Goal: Task Accomplishment & Management: Manage account settings

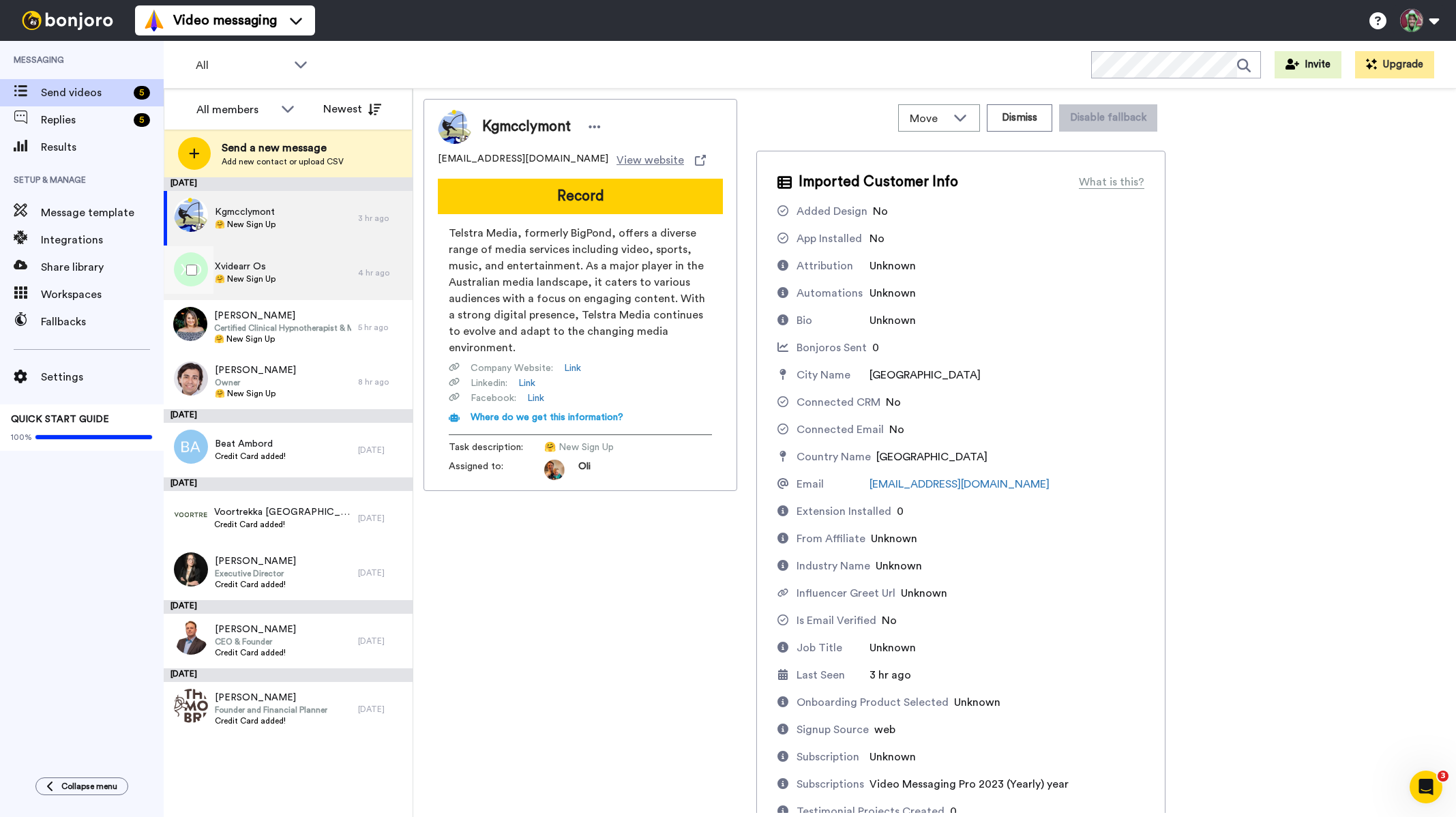
click at [306, 274] on div "Xvidearr Os 🤗 New Sign Up" at bounding box center [260, 272] width 194 height 54
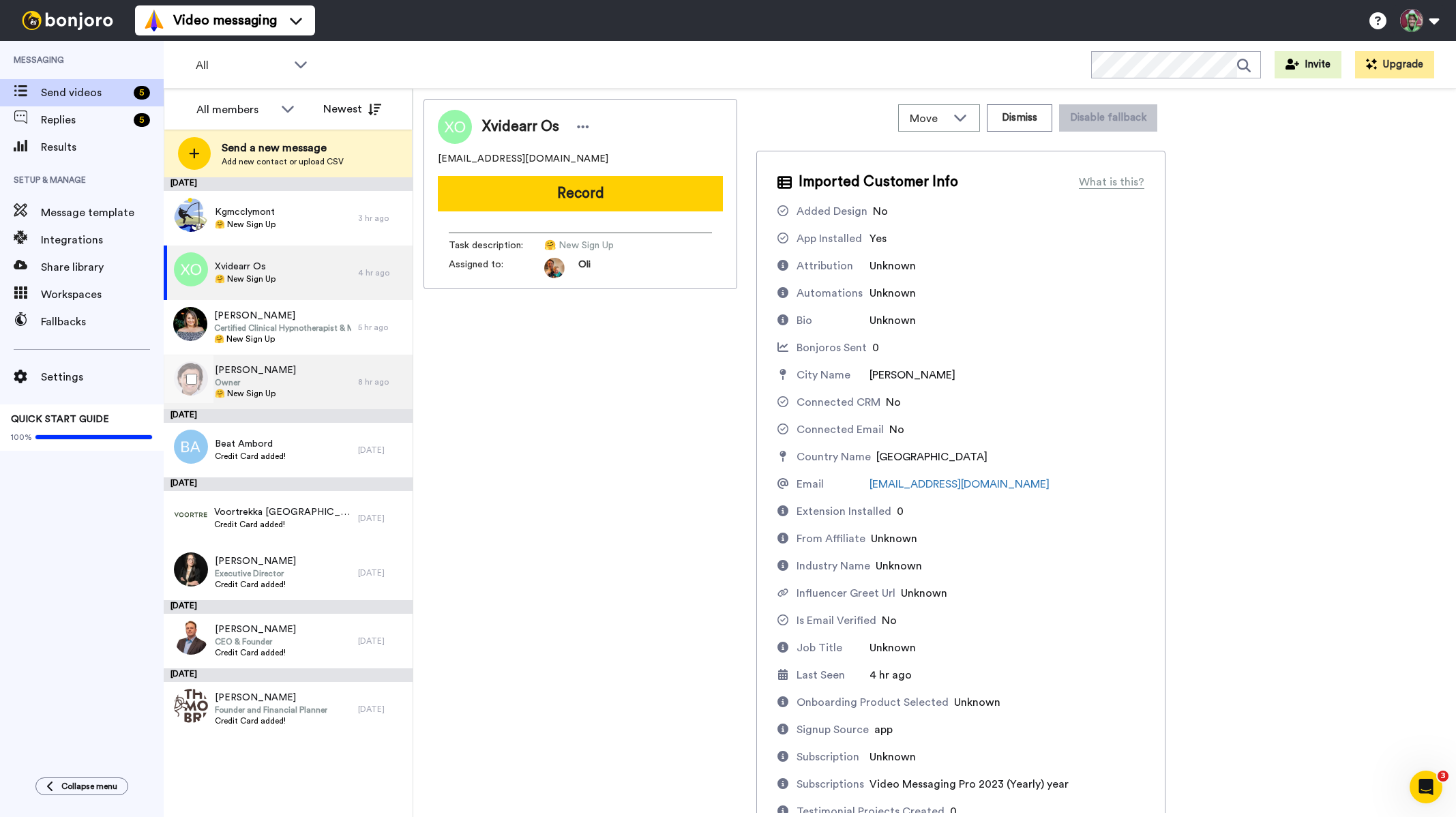
click at [248, 375] on span "Mike Silich" at bounding box center [255, 370] width 81 height 14
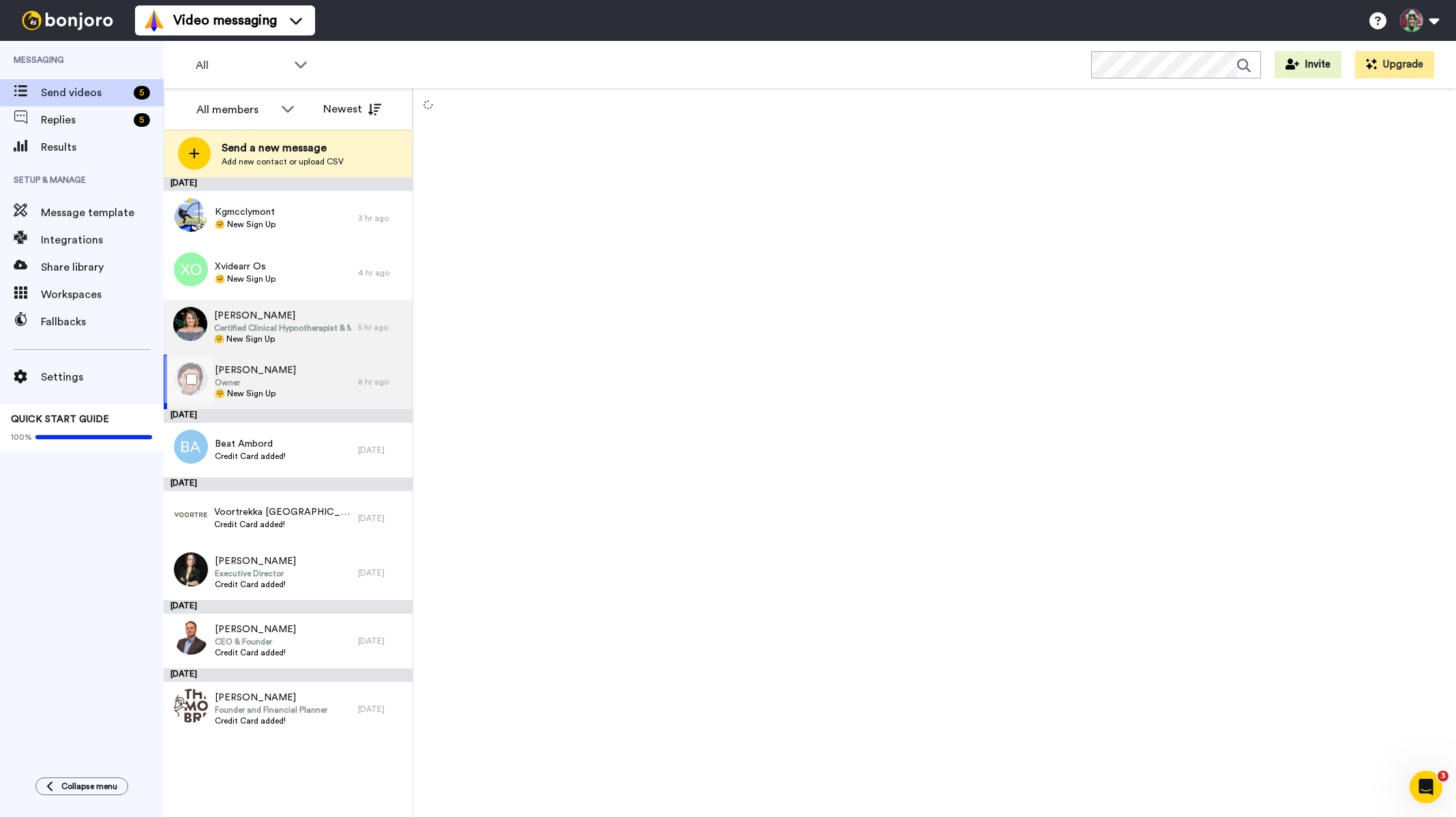
click at [266, 332] on span "Certified Clinical Hypnotherapist & Mindset Coach" at bounding box center [283, 327] width 137 height 11
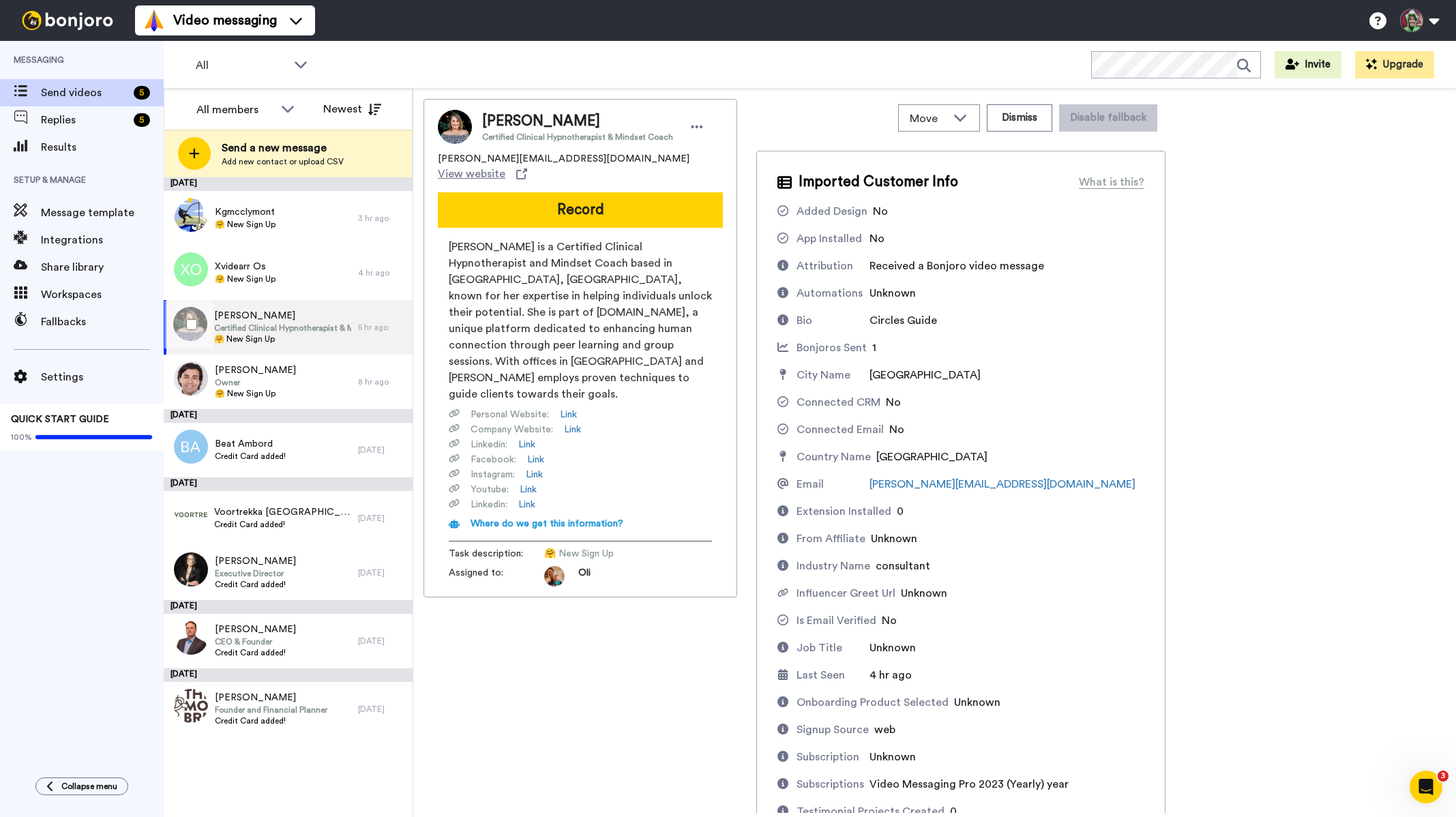
click at [292, 328] on span "Certified Clinical Hypnotherapist & Mindset Coach" at bounding box center [283, 327] width 137 height 11
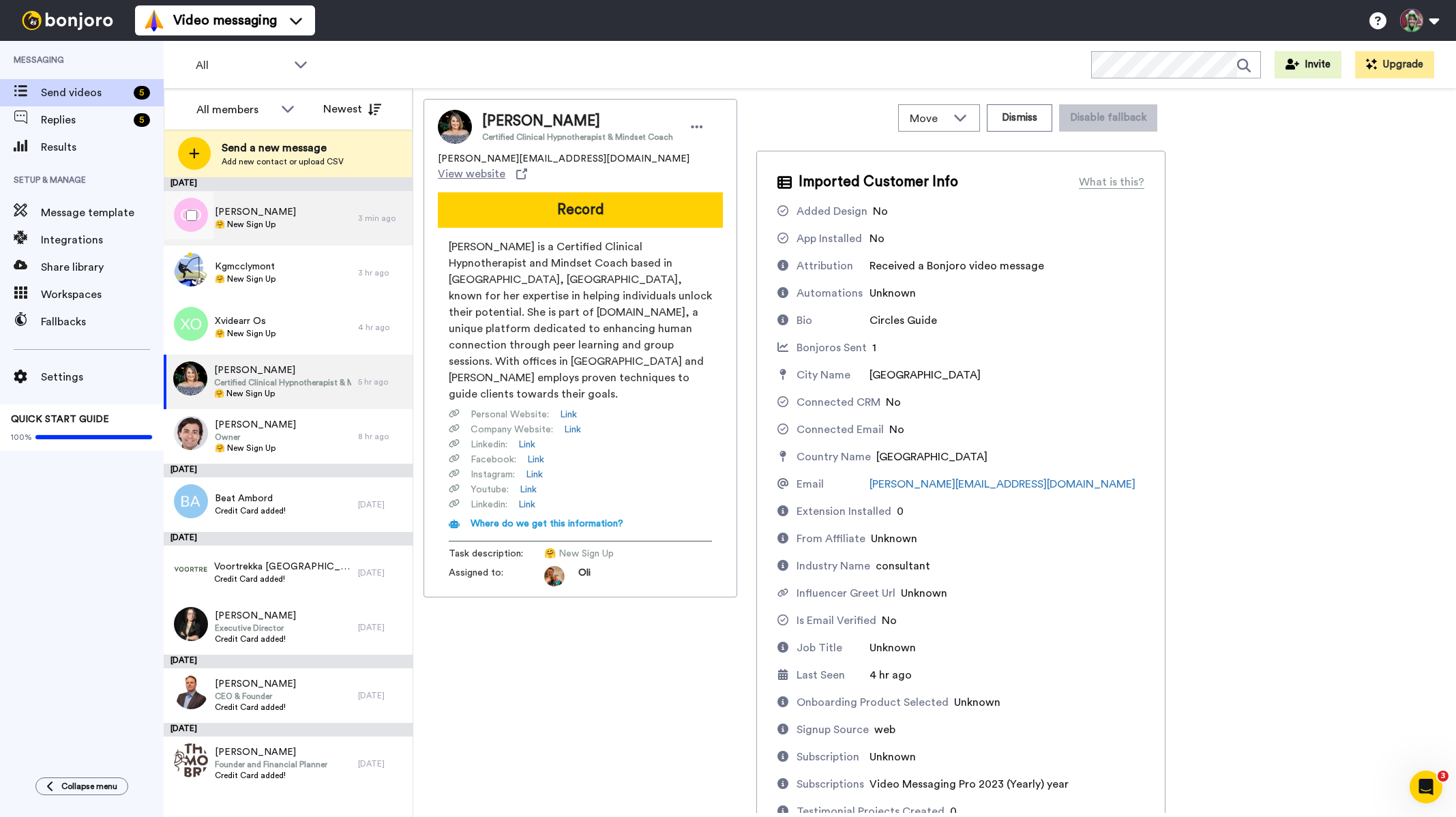
click at [311, 229] on div "Chad Dewey 🤗 New Sign Up" at bounding box center [260, 218] width 194 height 54
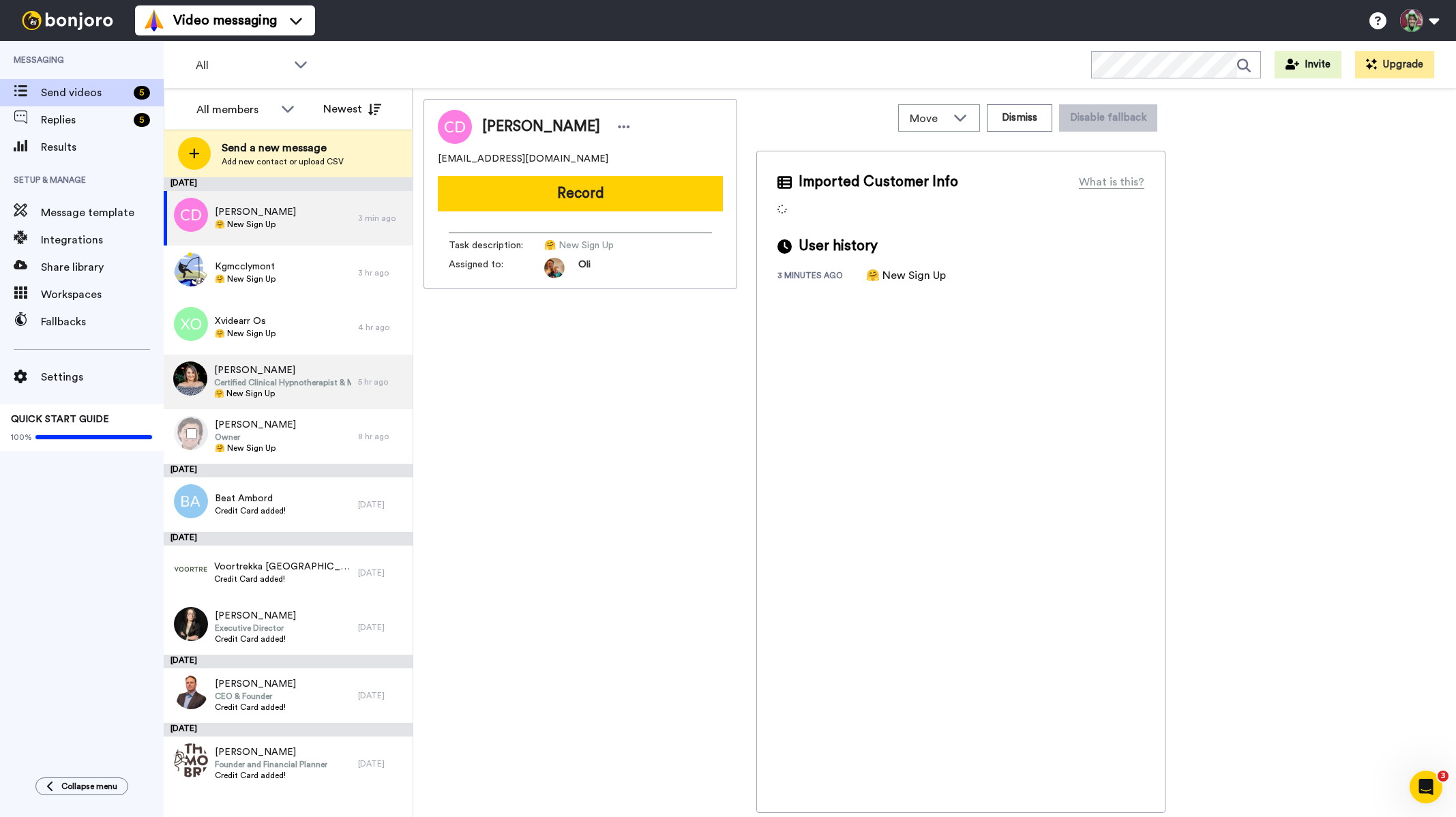
click at [266, 385] on span "Certified Clinical Hypnotherapist & Mindset Coach" at bounding box center [283, 382] width 137 height 11
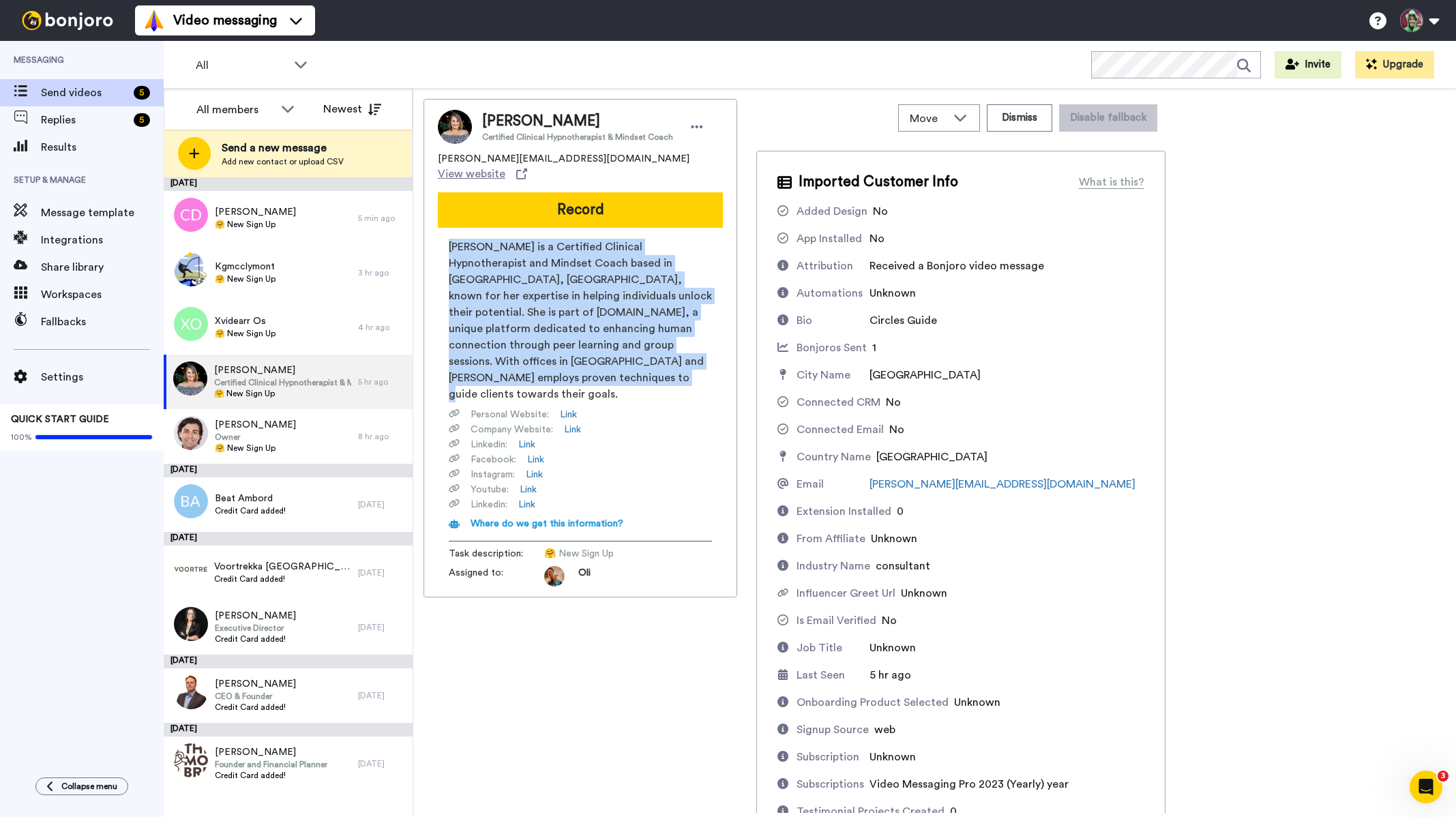
drag, startPoint x: 637, startPoint y: 351, endPoint x: 431, endPoint y: 236, distance: 235.9
click at [431, 236] on div "Julie Demsey Certified Clinical Hypnotherapist & Mindset Coach juliedemsey@circ…" at bounding box center [580, 348] width 314 height 499
click at [549, 268] on span "Julie Demsey is a Certified Clinical Hypnotherapist and Mindset Coach based in …" at bounding box center [580, 320] width 263 height 163
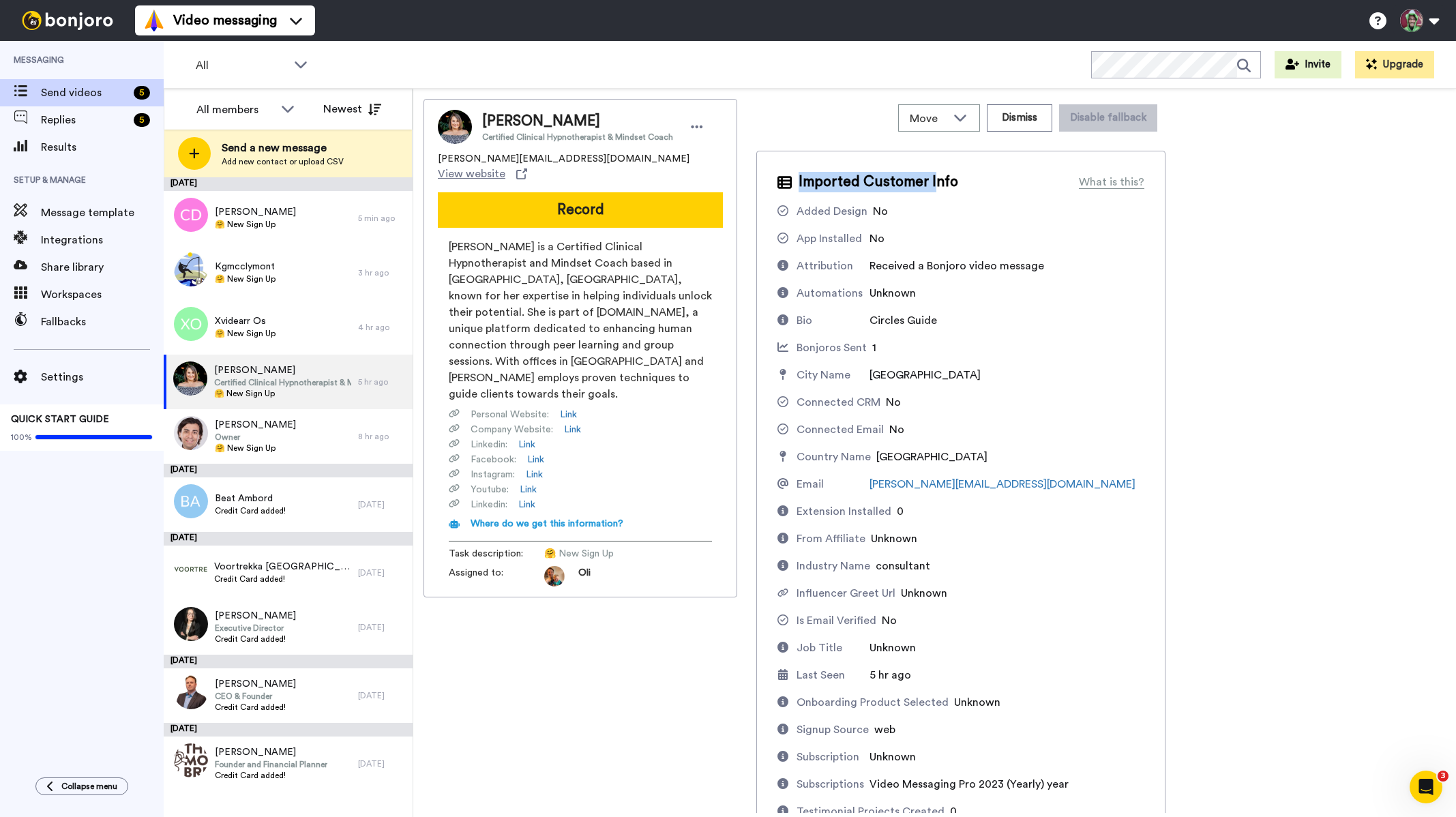
drag, startPoint x: 854, startPoint y: 220, endPoint x: 933, endPoint y: 182, distance: 87.7
click at [933, 184] on div "Imported Customer Info" at bounding box center [868, 182] width 180 height 20
click at [997, 344] on div "Bonjoros Sent 1" at bounding box center [961, 348] width 367 height 16
click at [616, 197] on button "Record" at bounding box center [580, 210] width 285 height 36
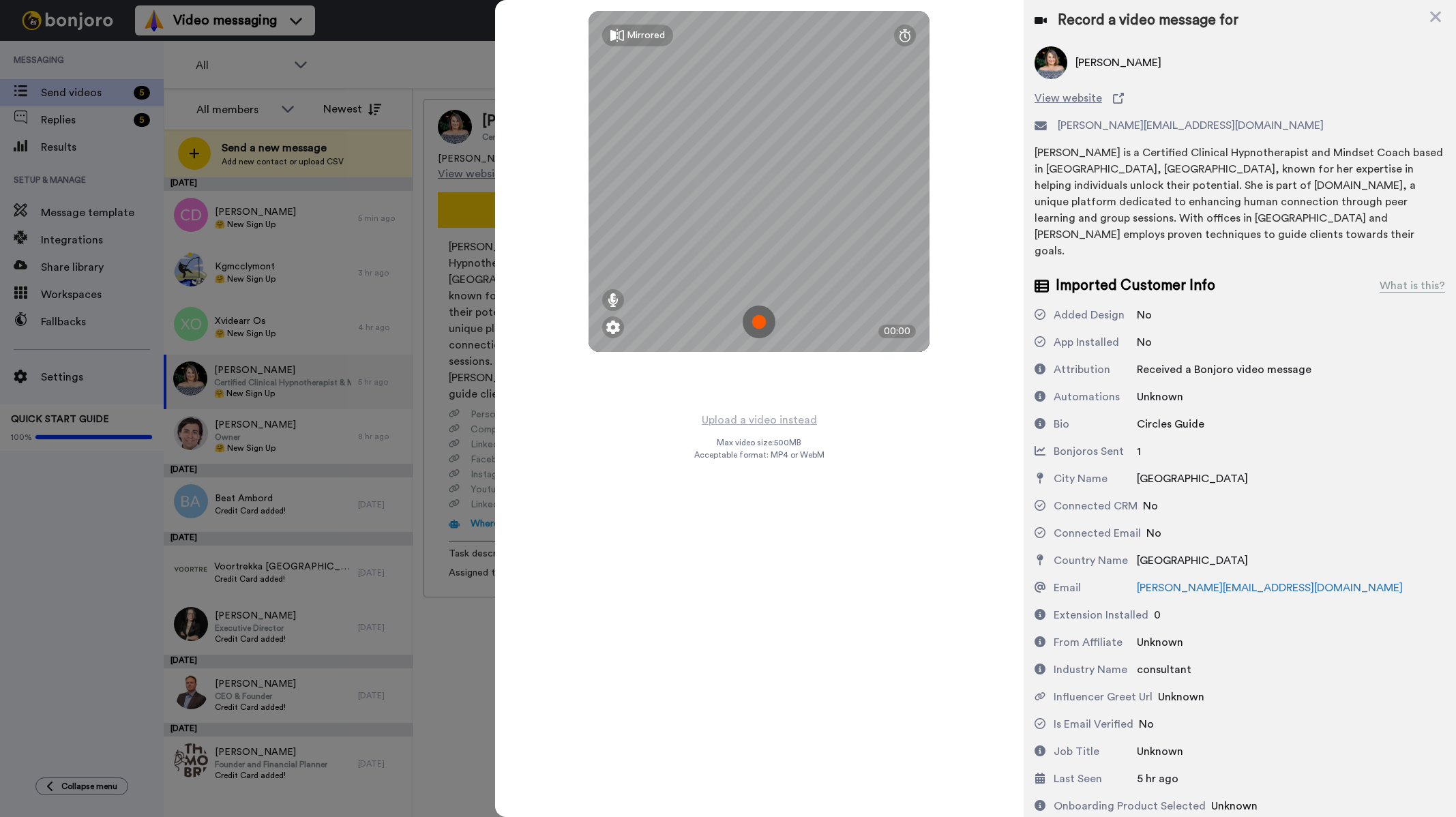
click at [763, 322] on img at bounding box center [759, 322] width 32 height 32
click at [759, 320] on img at bounding box center [759, 322] width 32 height 32
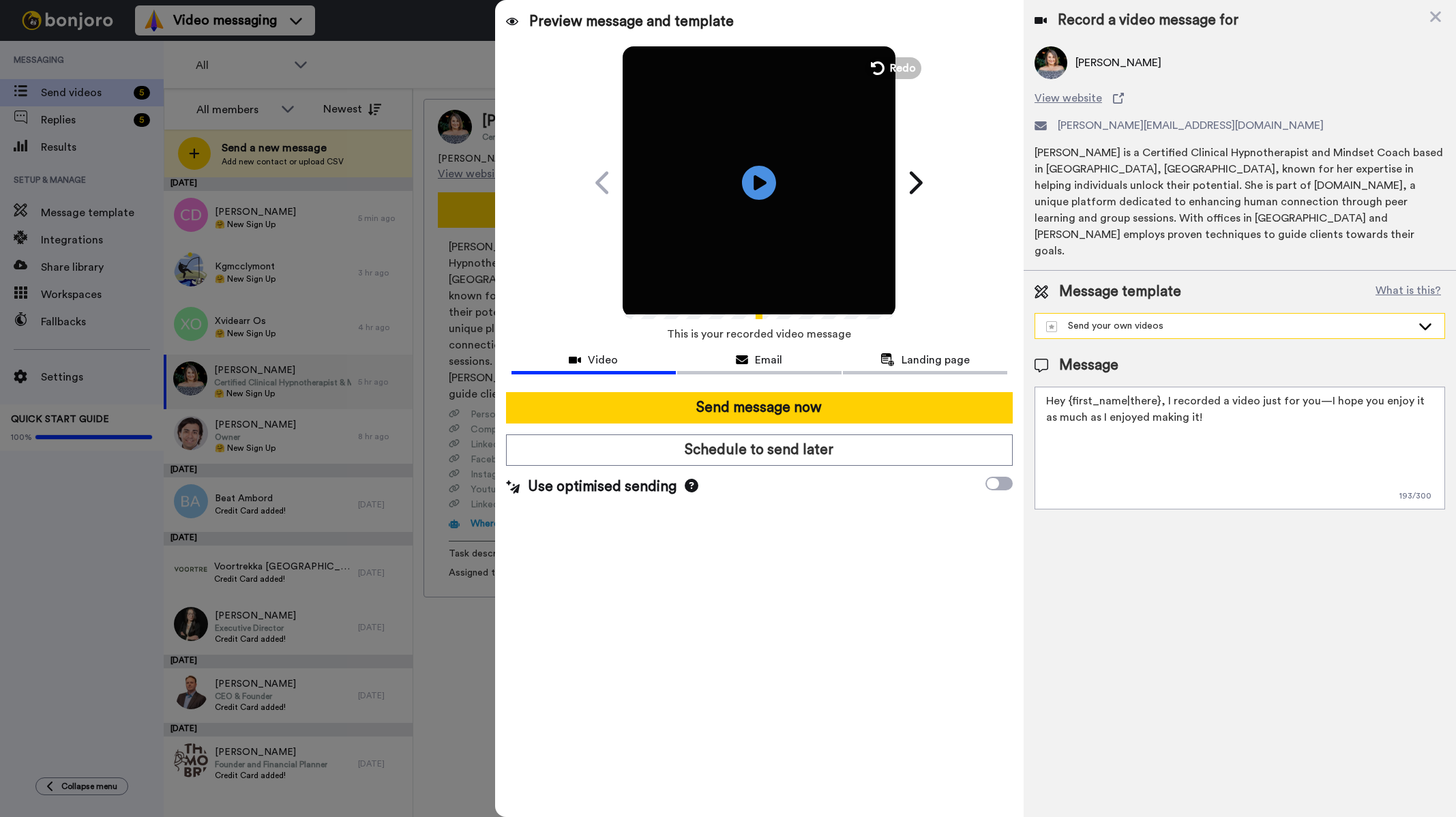
click at [1168, 319] on div "Send your own videos" at bounding box center [1229, 326] width 366 height 14
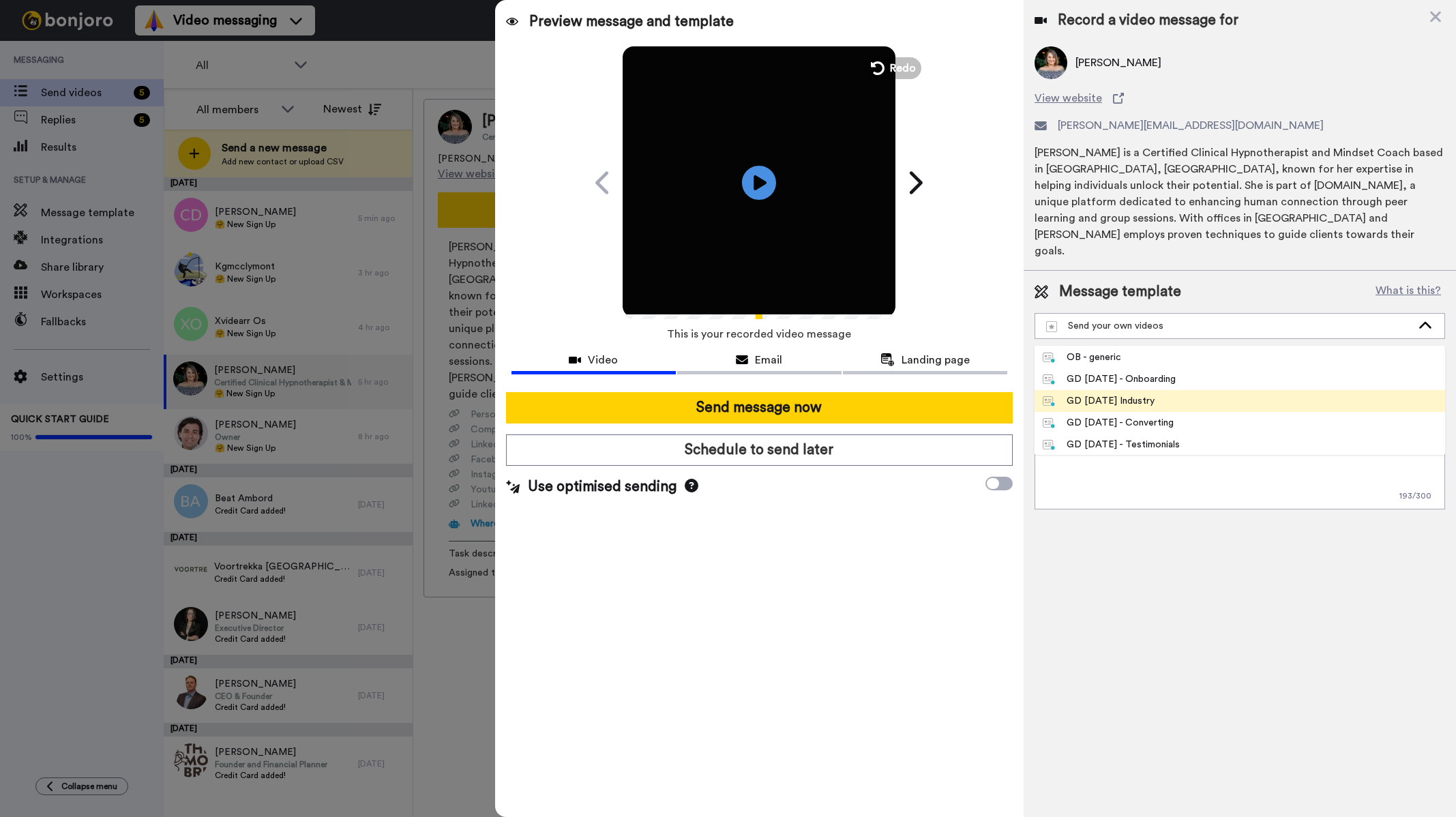
scroll to position [68, 0]
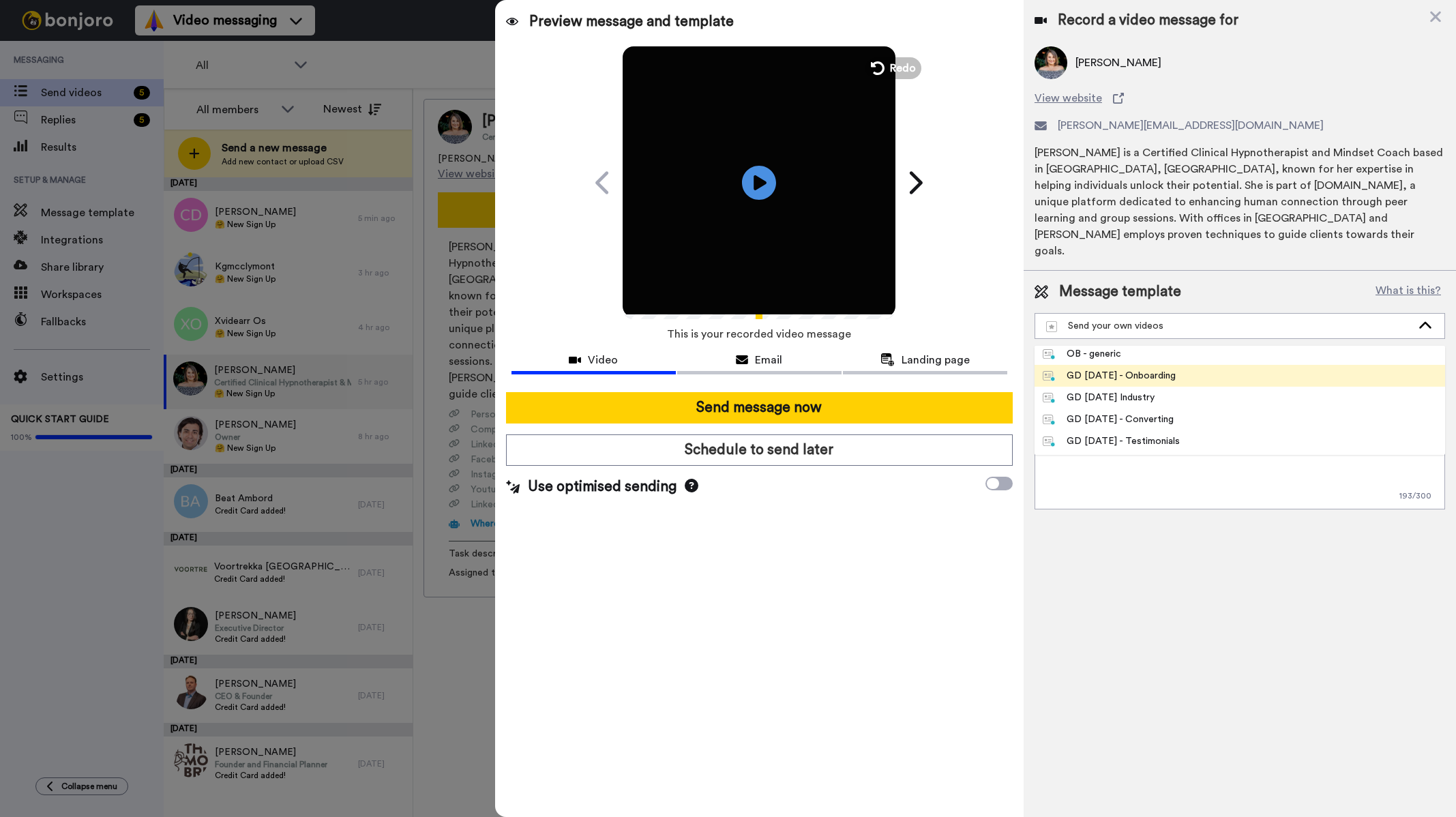
click at [1147, 369] on div "GD May 25 - Onboarding" at bounding box center [1110, 375] width 133 height 14
type textarea "Hi {first_name|there}, saw you signed up & wanted to say hi from sunny Australi…"
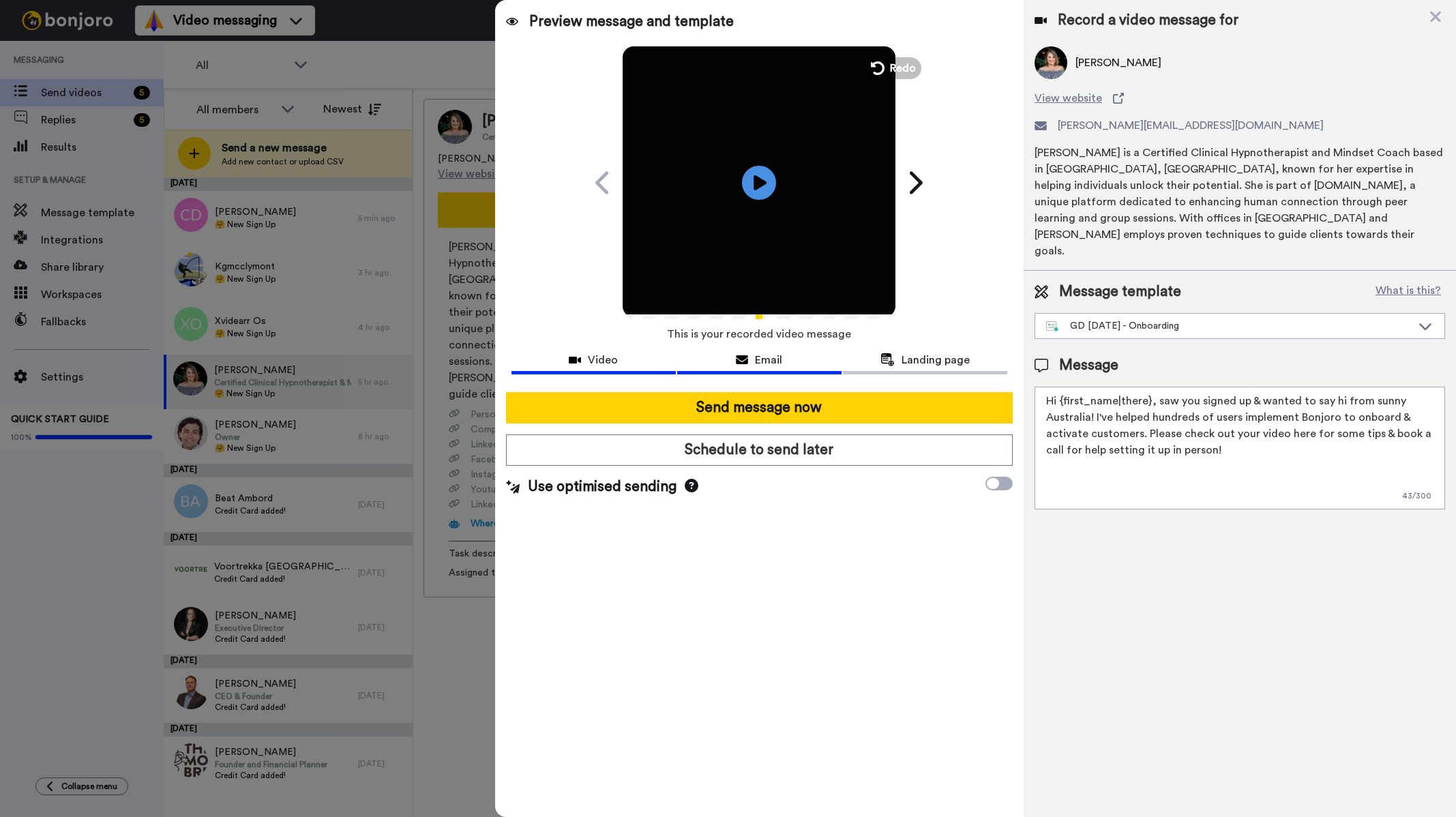
click at [772, 359] on span "Email" at bounding box center [769, 360] width 28 height 16
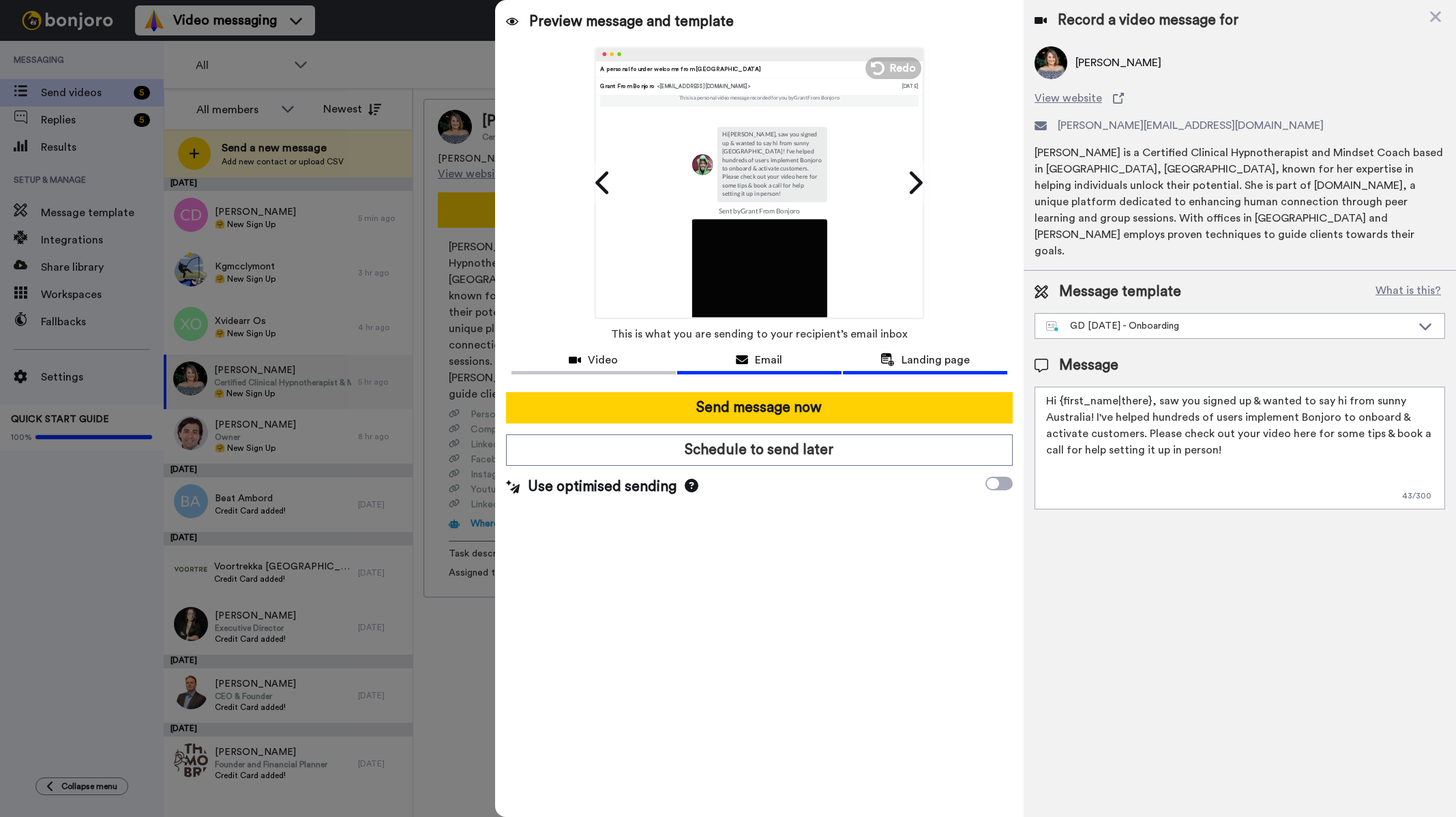
scroll to position [0, 0]
click at [934, 365] on span "Landing page" at bounding box center [936, 360] width 68 height 16
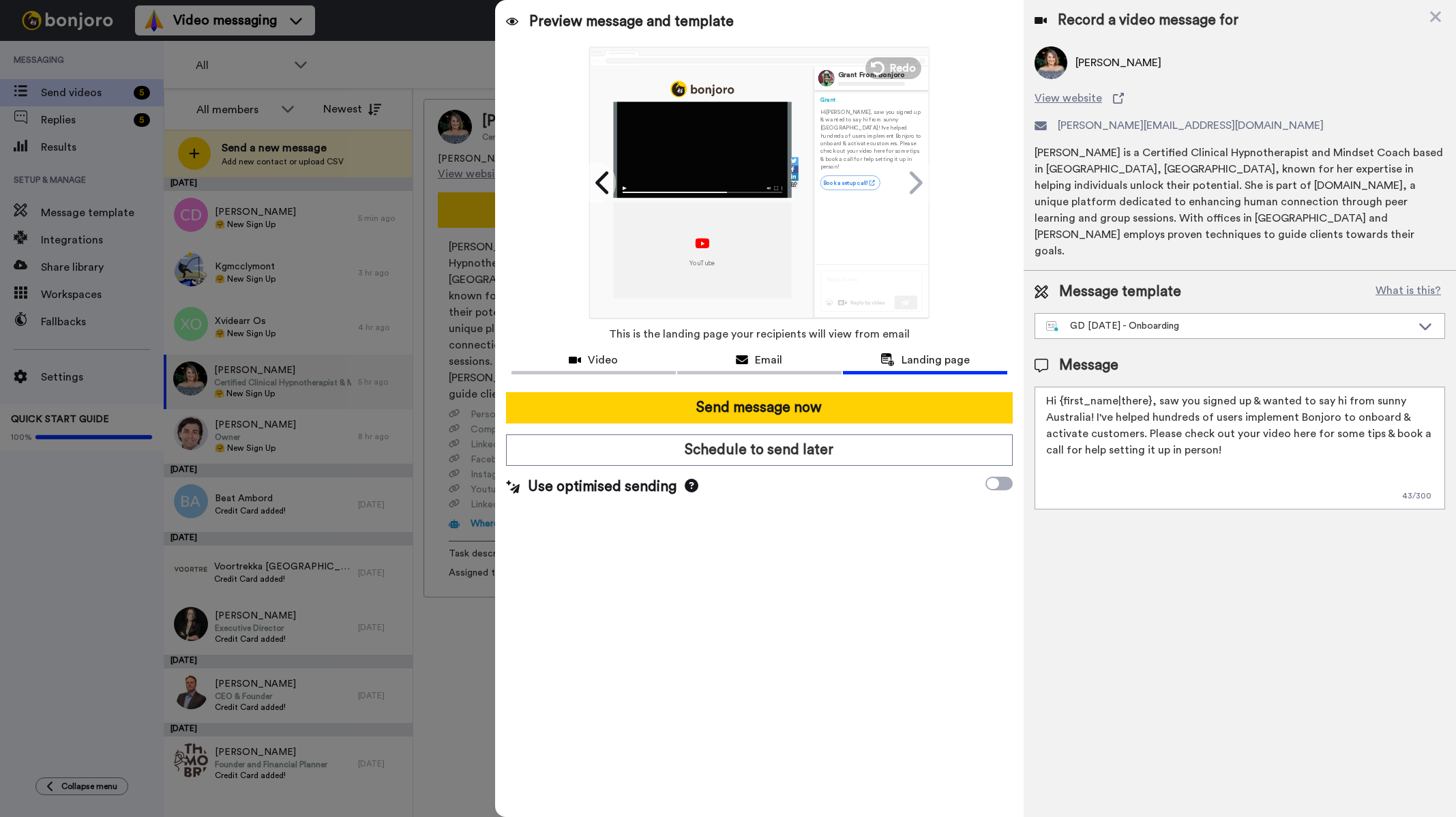
click at [438, 289] on div at bounding box center [728, 408] width 1456 height 817
click at [1435, 12] on icon at bounding box center [1436, 16] width 14 height 17
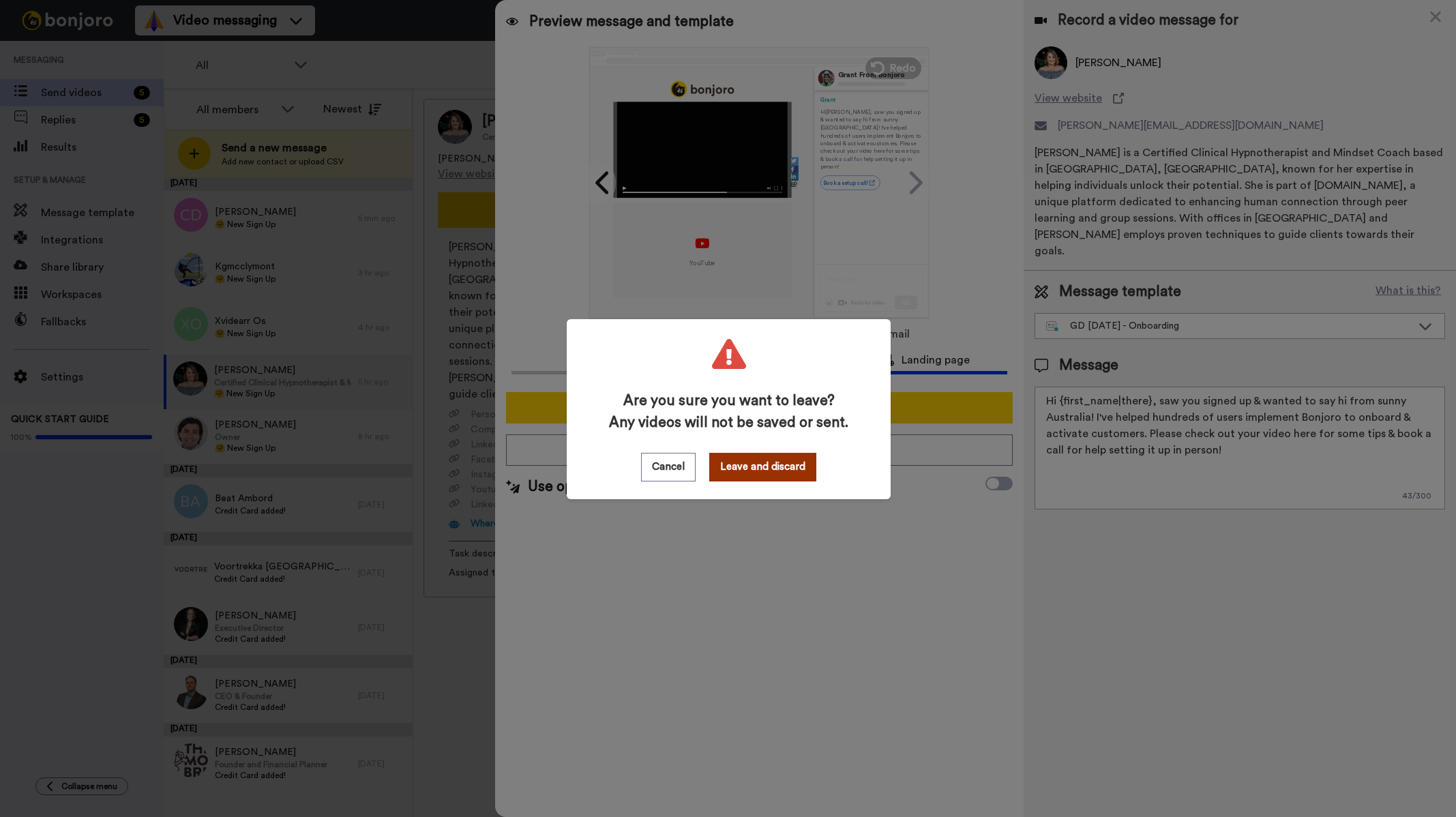
click at [755, 466] on button "Leave and discard" at bounding box center [763, 466] width 107 height 28
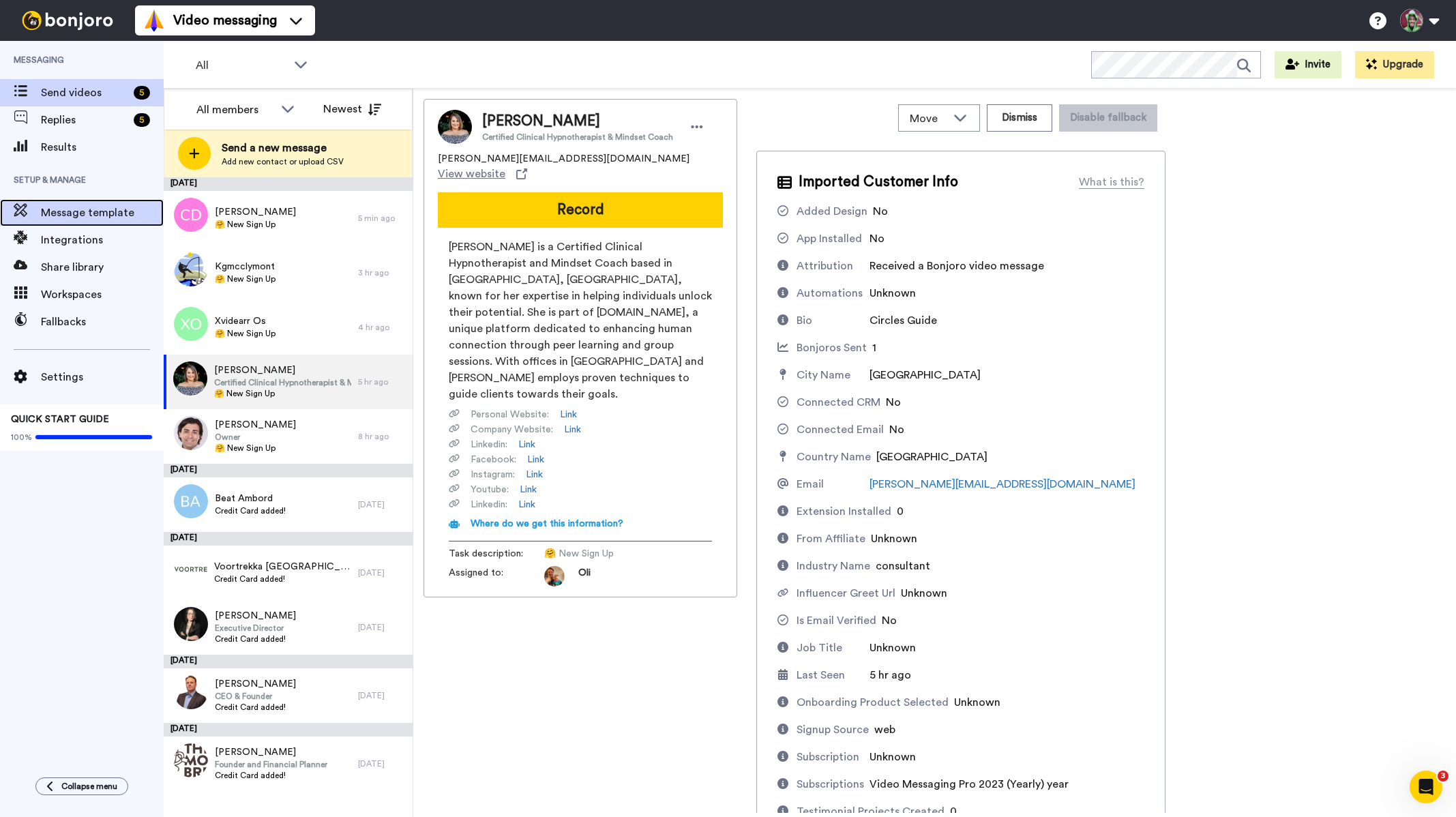
click at [92, 207] on span "Message template" at bounding box center [102, 213] width 123 height 16
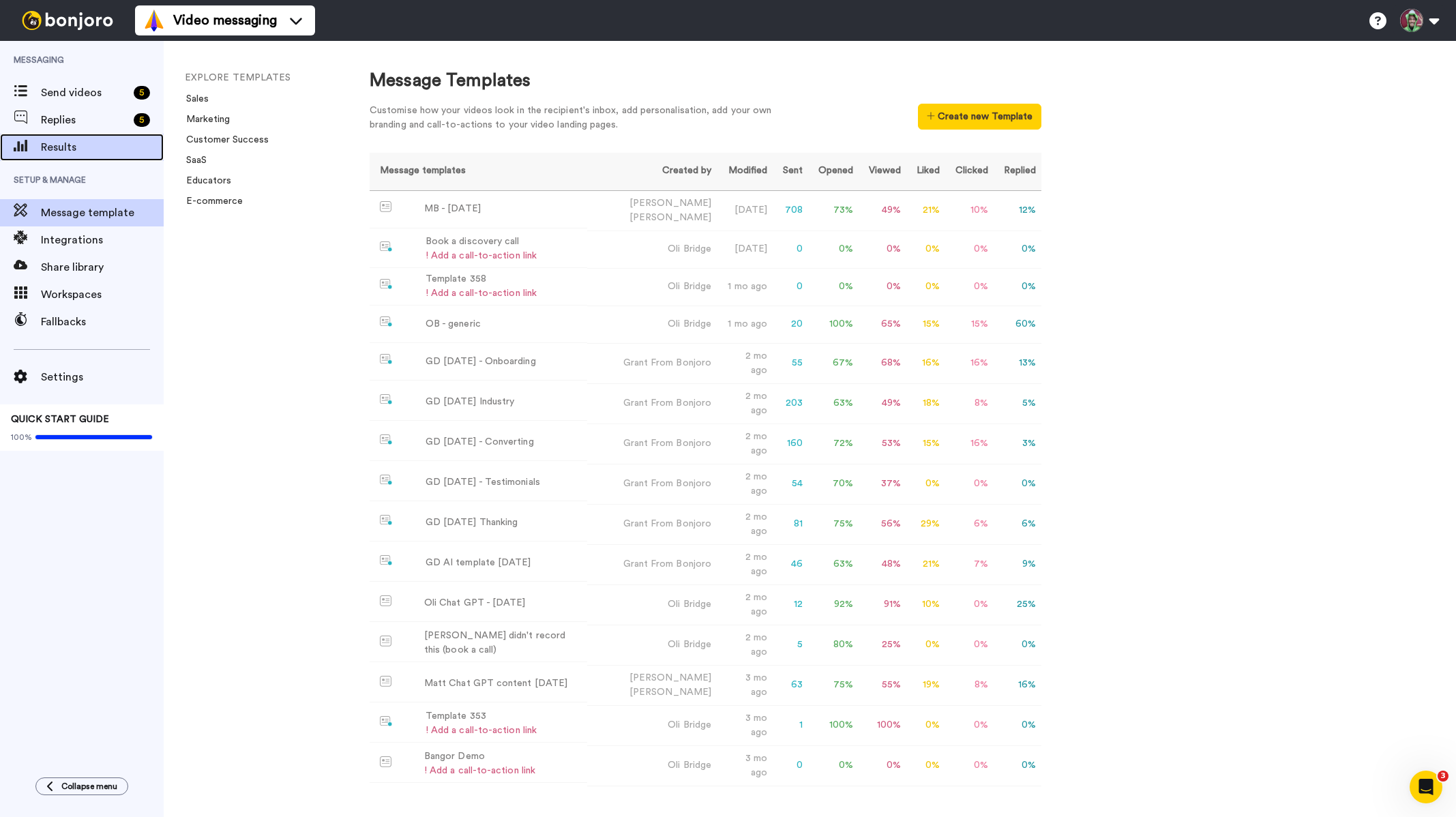
click at [91, 142] on span "Results" at bounding box center [102, 147] width 123 height 16
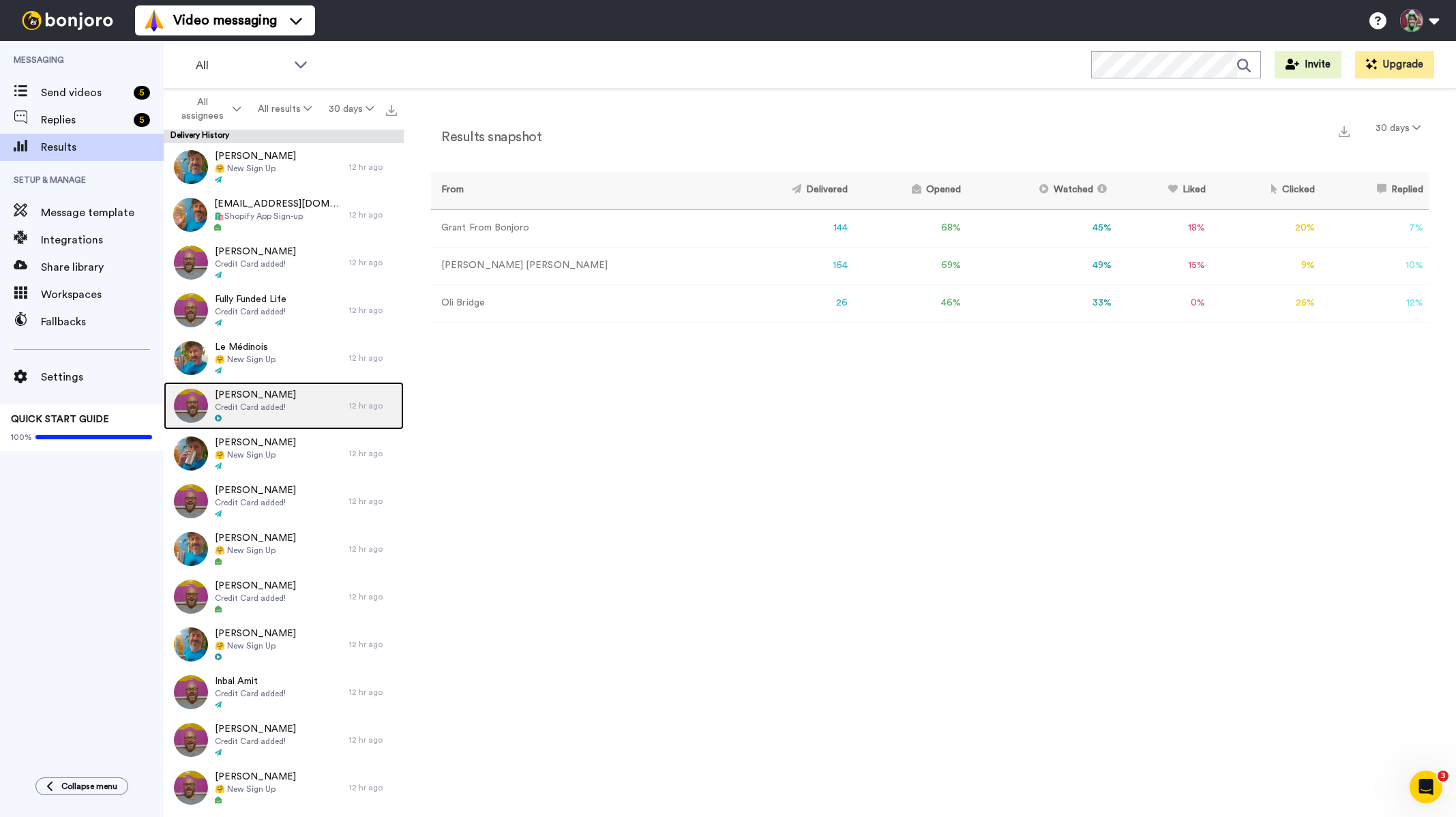
click at [254, 401] on span "Credit Card added!" at bounding box center [255, 406] width 81 height 11
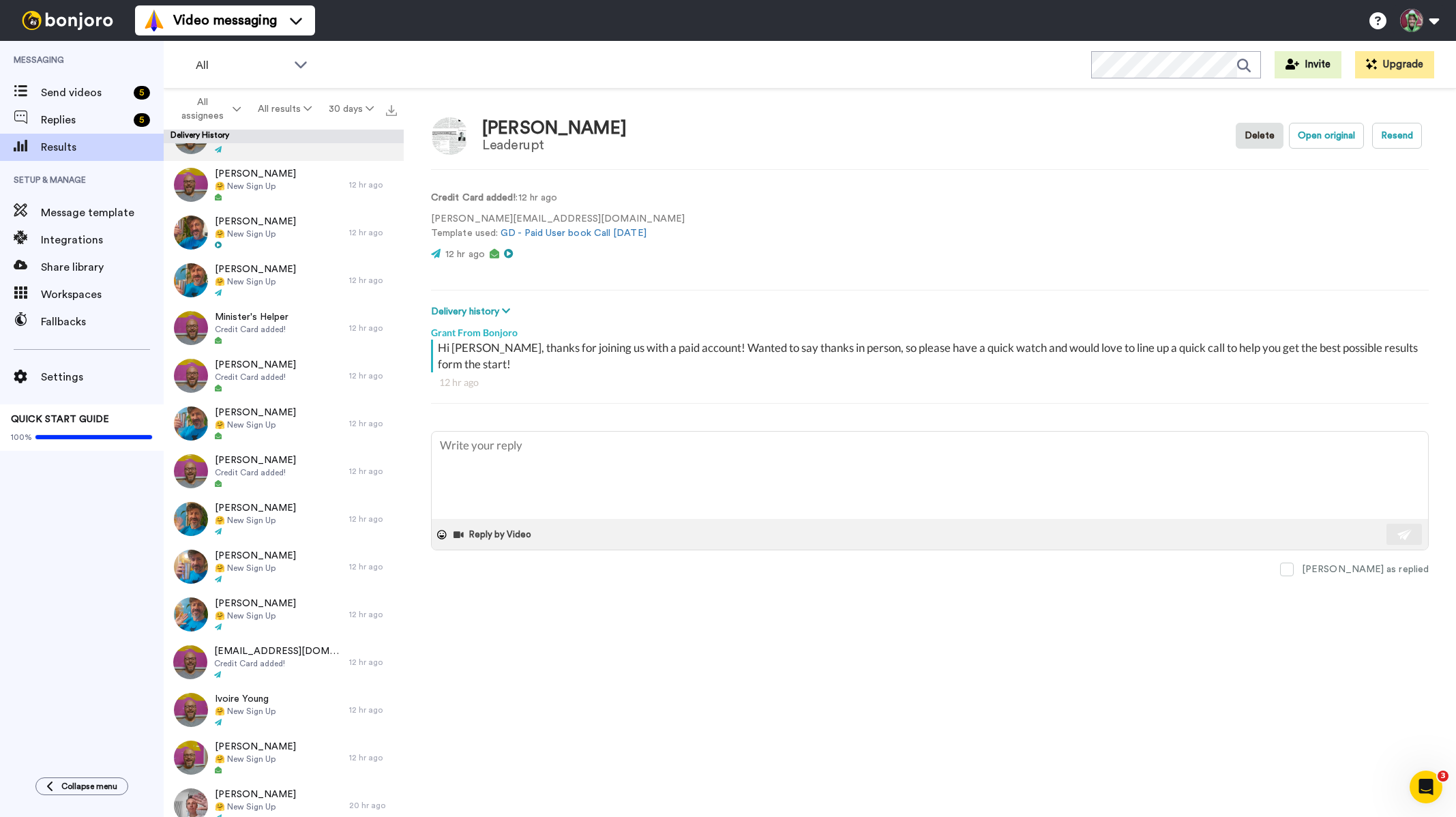
scroll to position [750, 0]
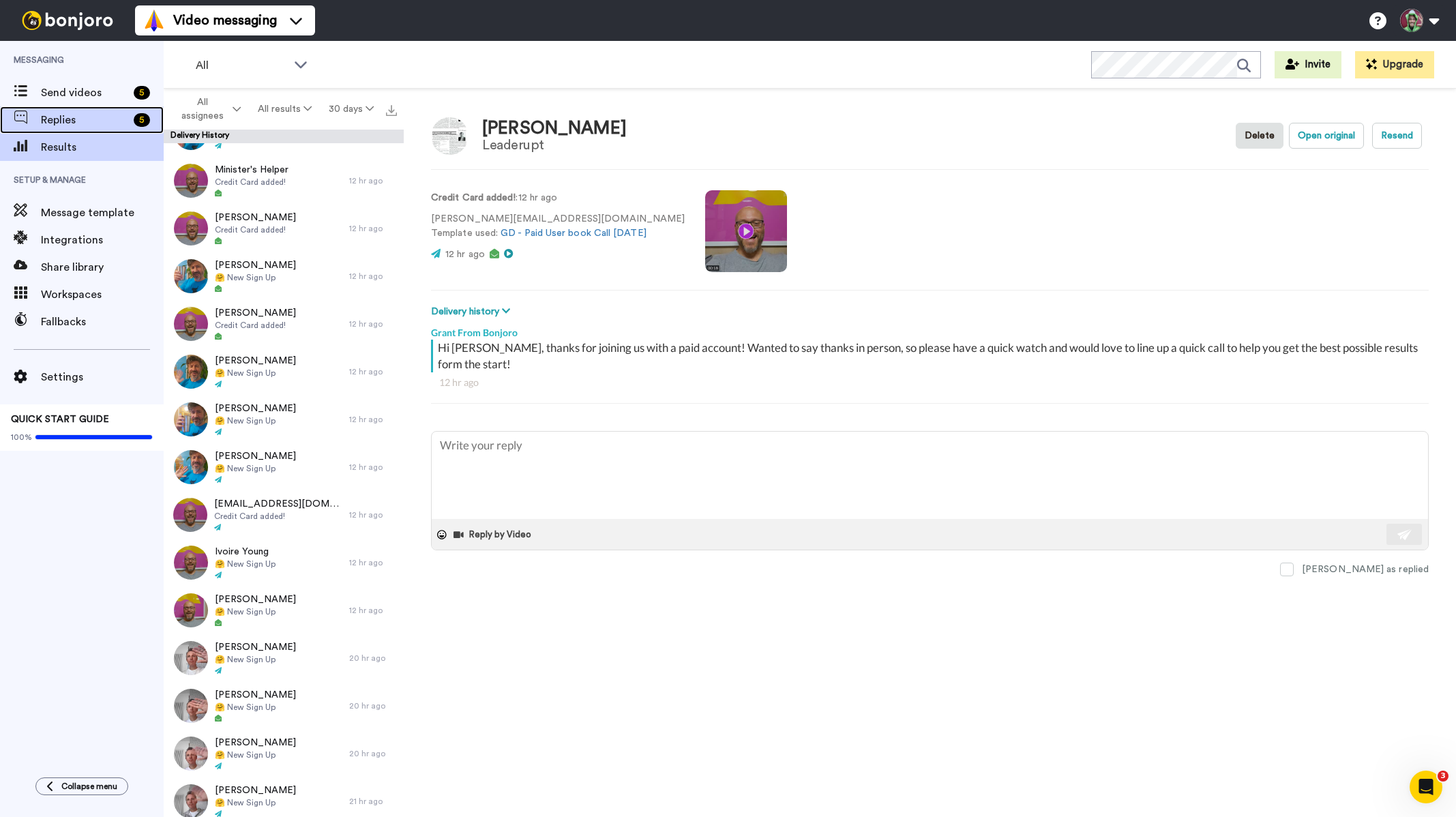
click at [70, 117] on span "Replies" at bounding box center [84, 120] width 87 height 16
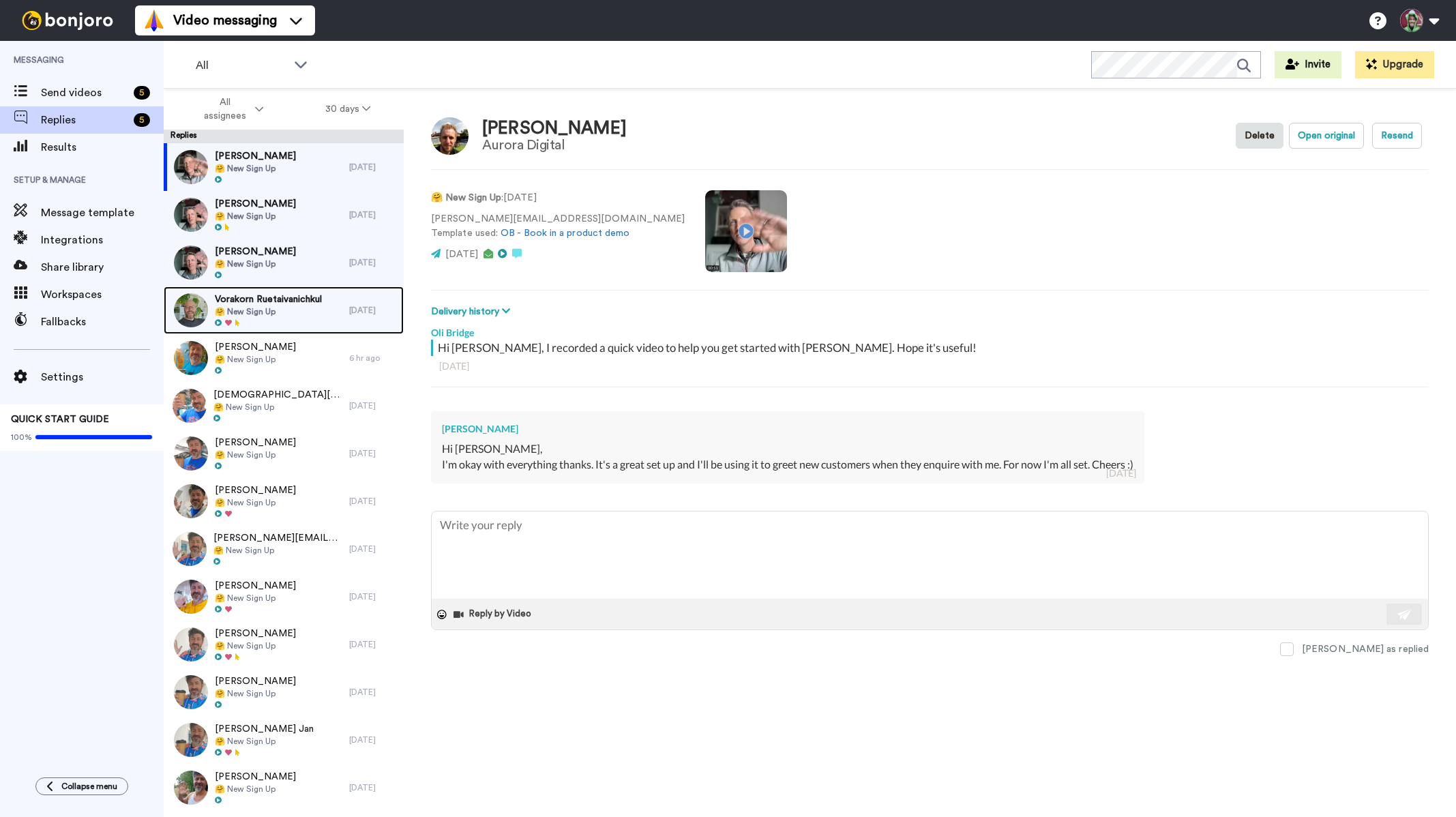
click at [244, 313] on span "🤗 New Sign Up" at bounding box center [268, 311] width 107 height 11
type textarea "x"
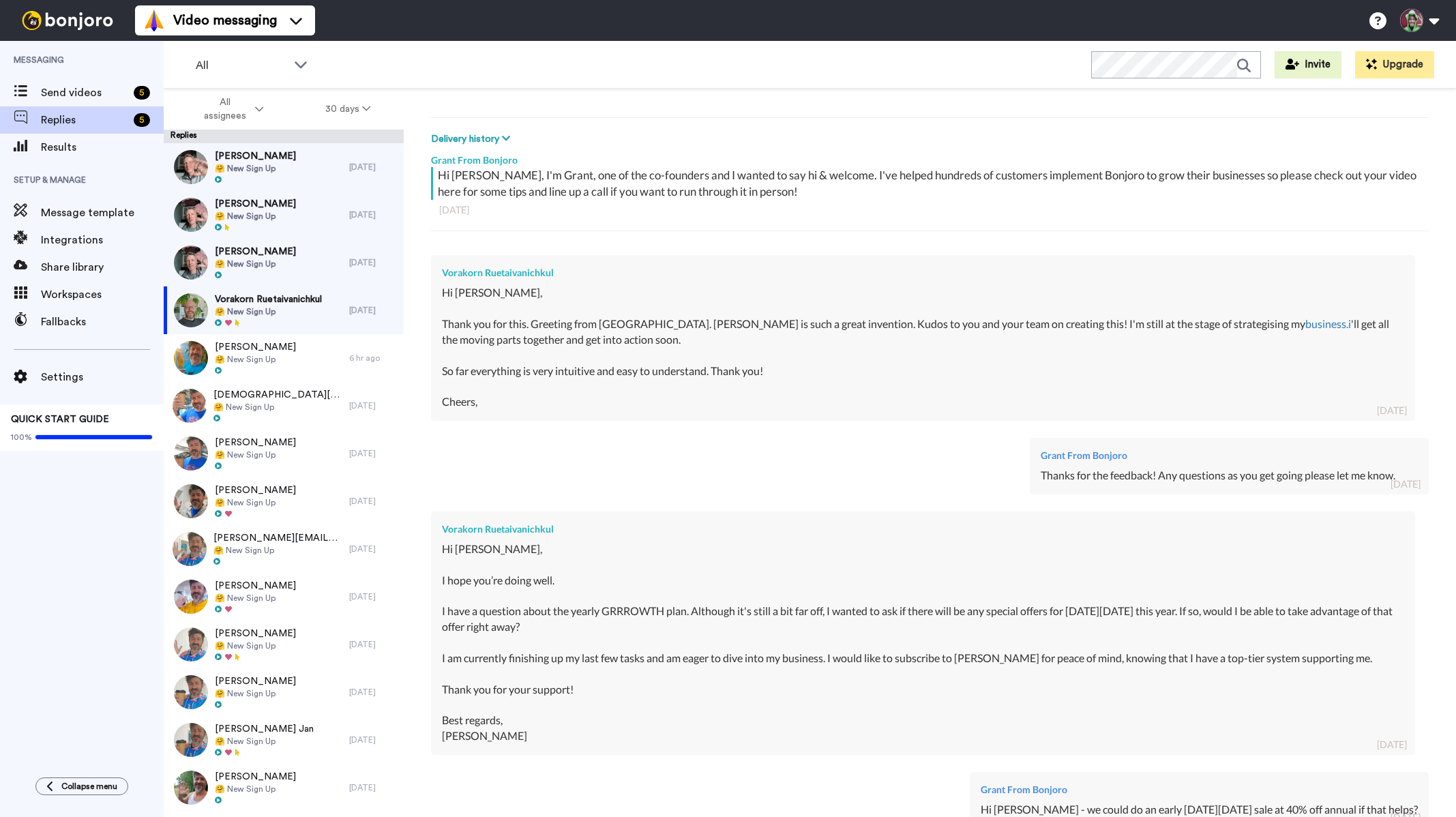
scroll to position [546, 0]
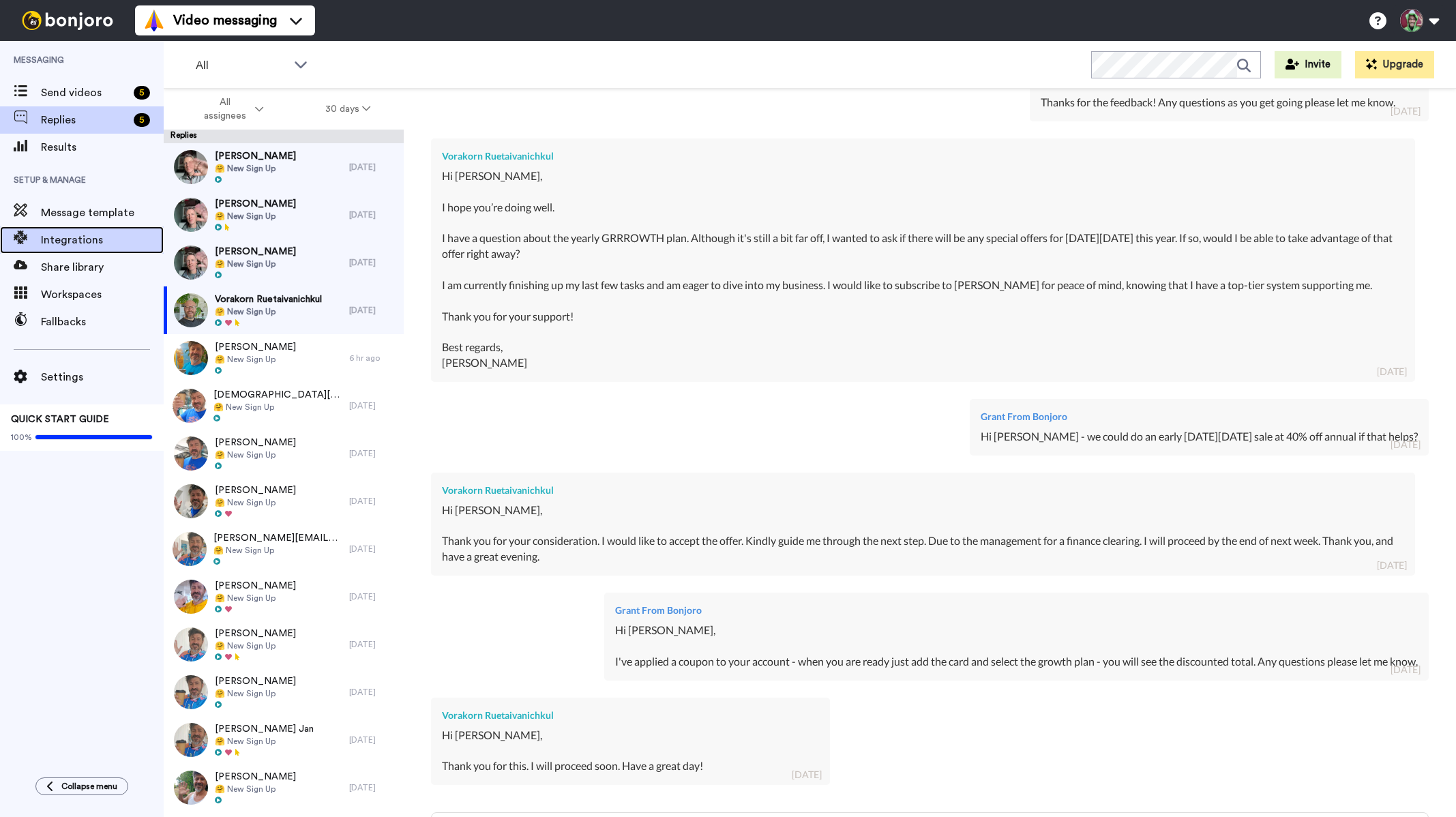
click at [99, 244] on span "Integrations" at bounding box center [102, 240] width 123 height 16
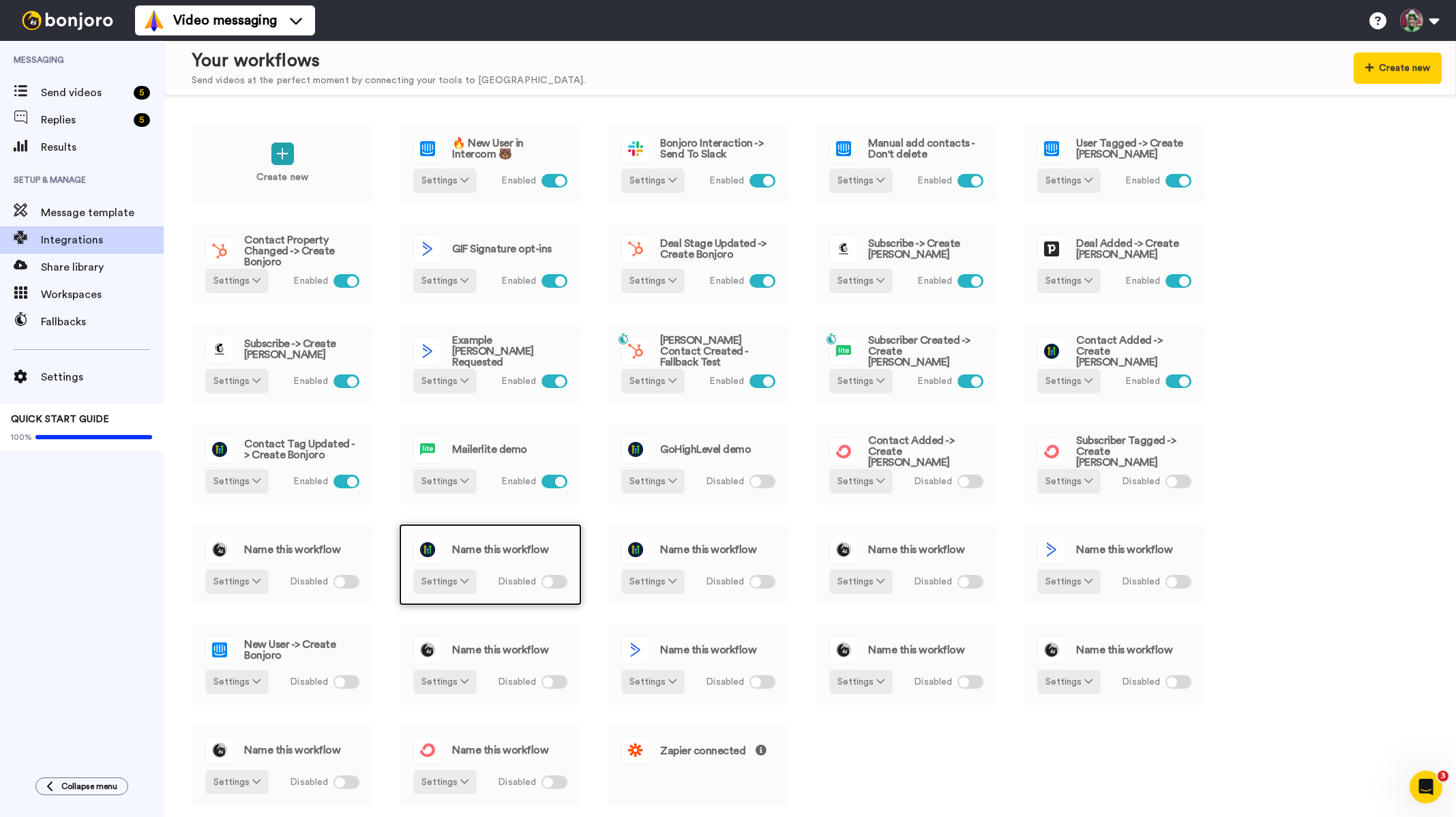
click at [494, 550] on span "Name this workflow" at bounding box center [500, 549] width 96 height 11
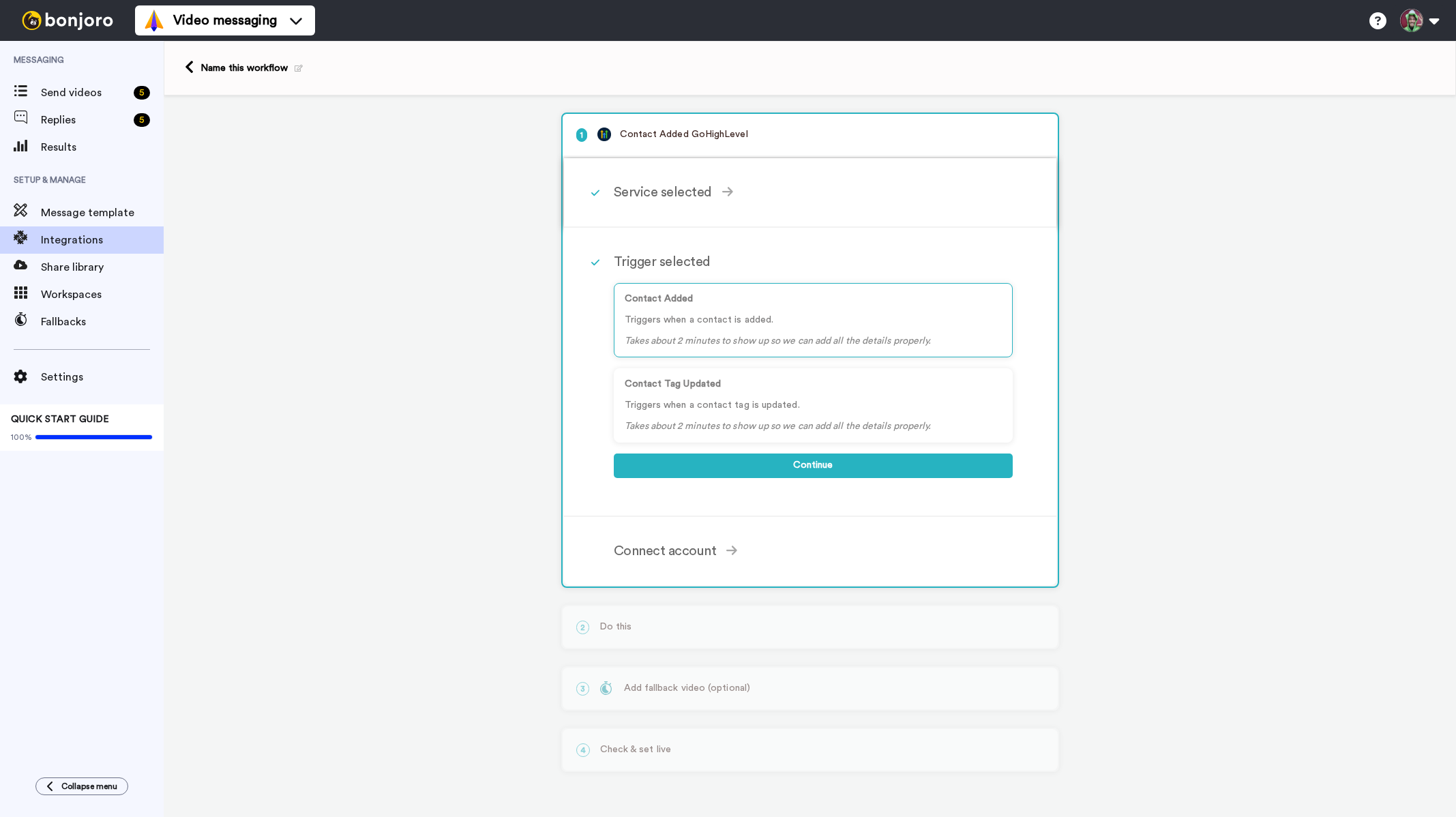
click at [636, 187] on div "Service selected" at bounding box center [813, 192] width 399 height 20
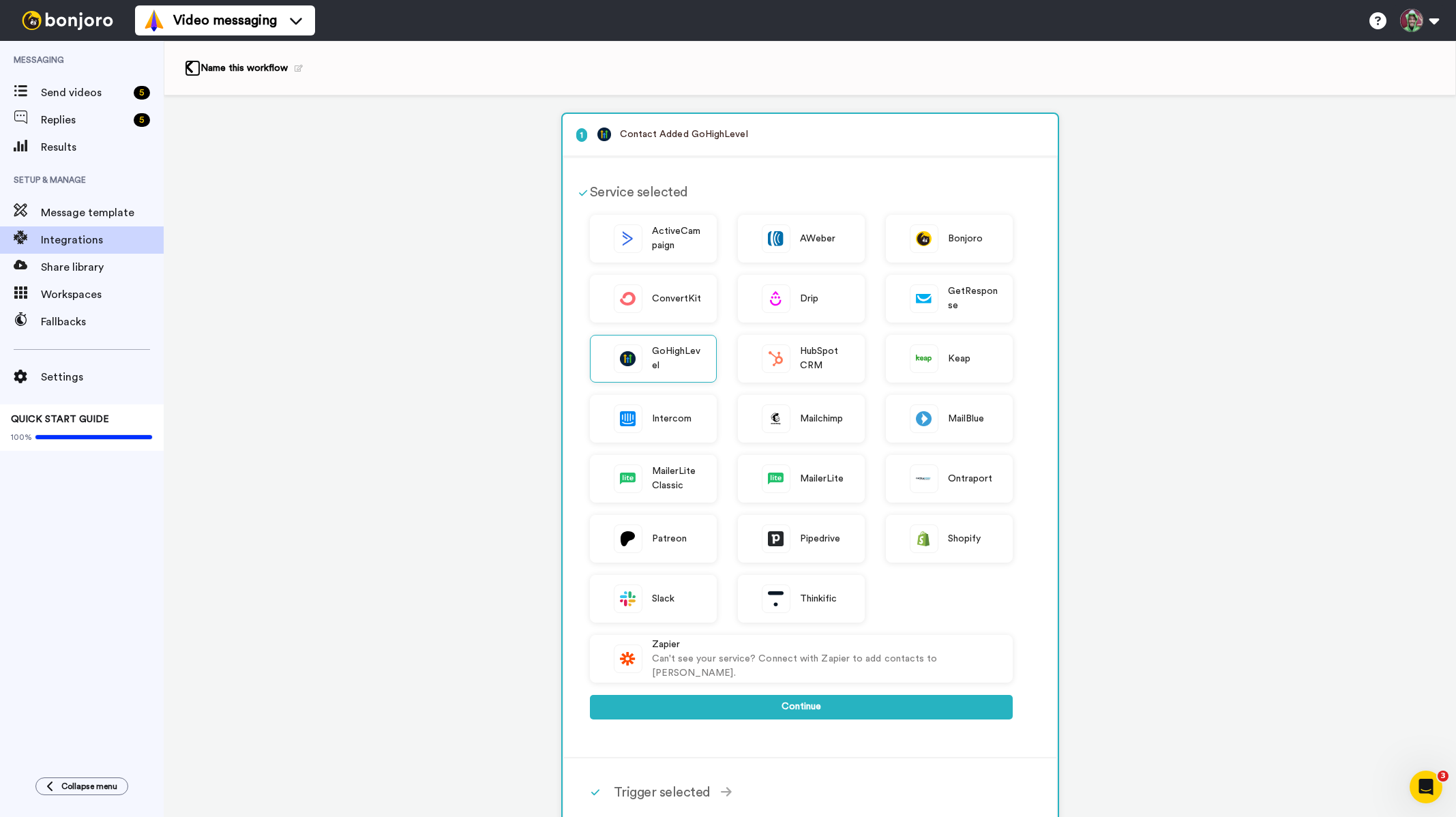
click at [188, 69] on icon at bounding box center [189, 67] width 9 height 15
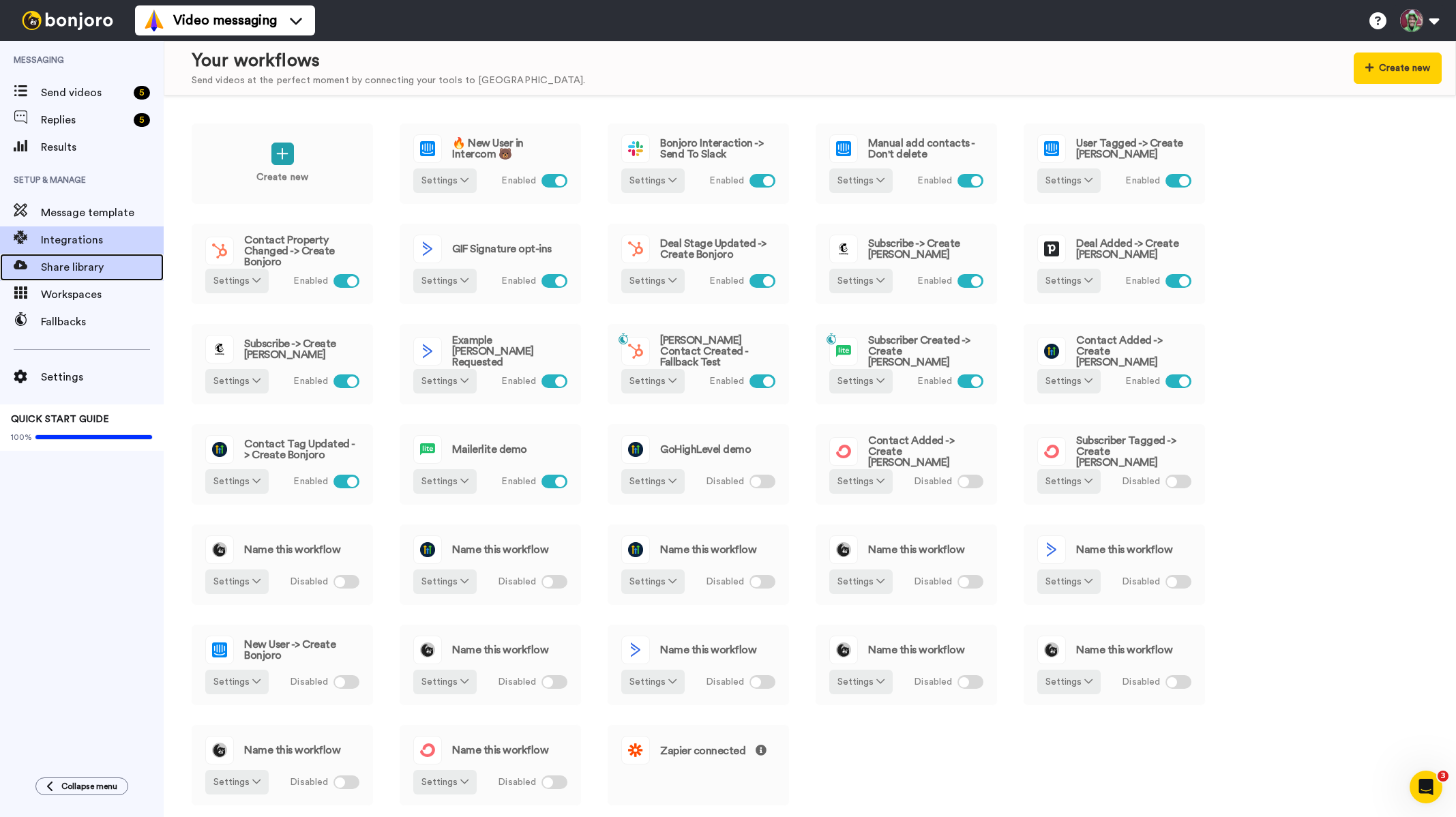
click at [75, 269] on span "Share library" at bounding box center [102, 267] width 123 height 16
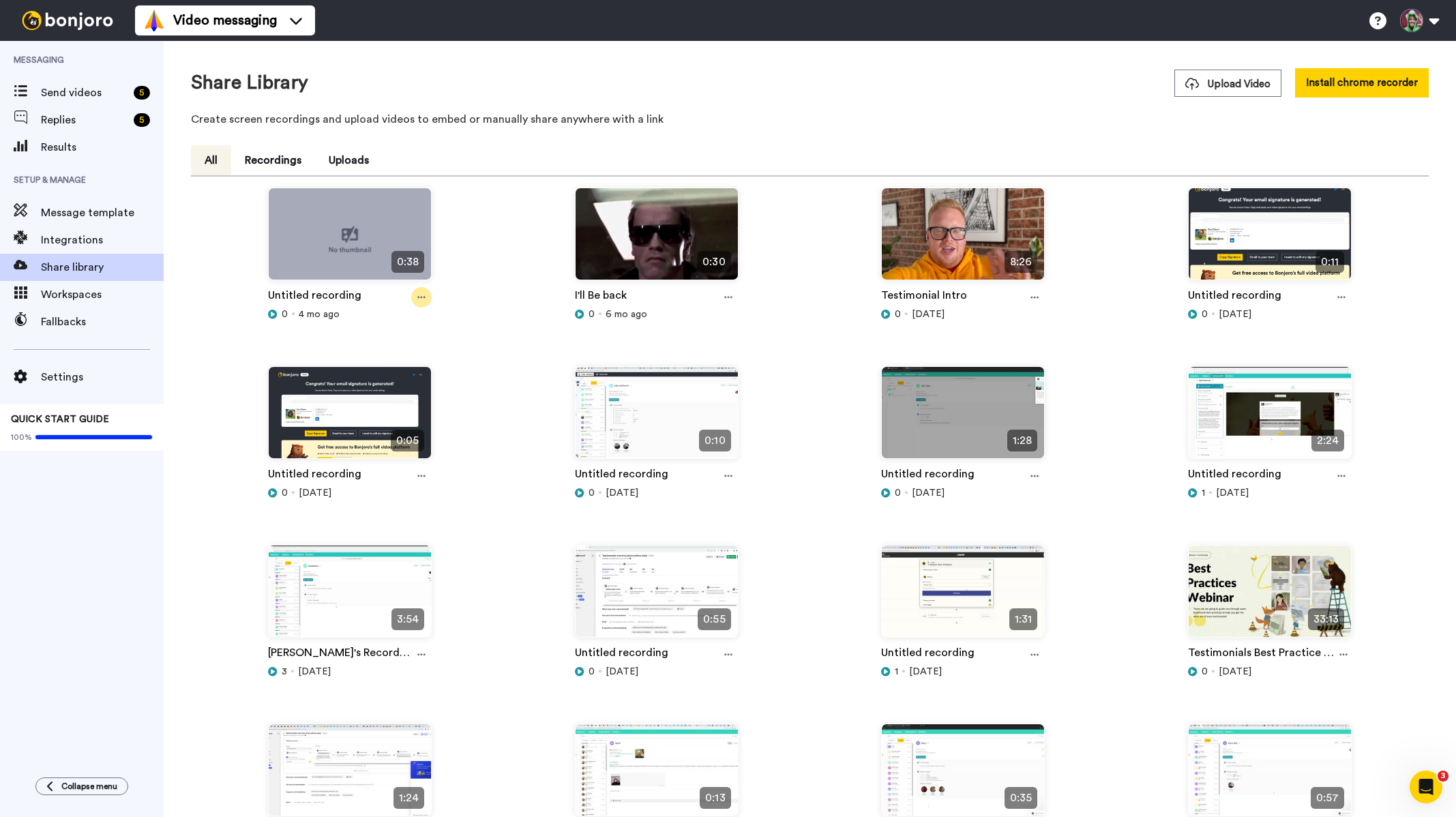
click at [418, 296] on icon at bounding box center [422, 297] width 8 height 10
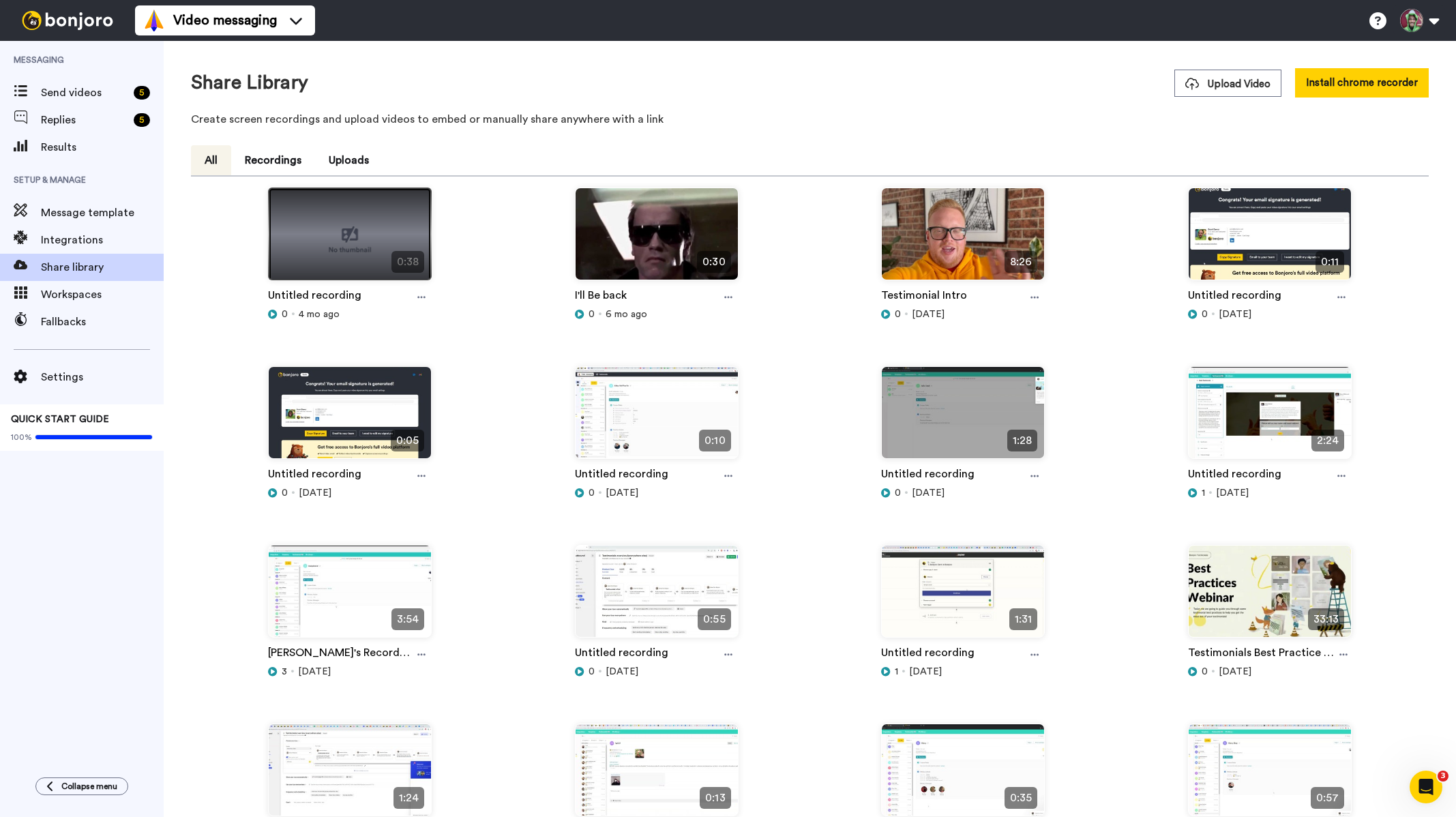
click at [338, 234] on img at bounding box center [350, 240] width 162 height 103
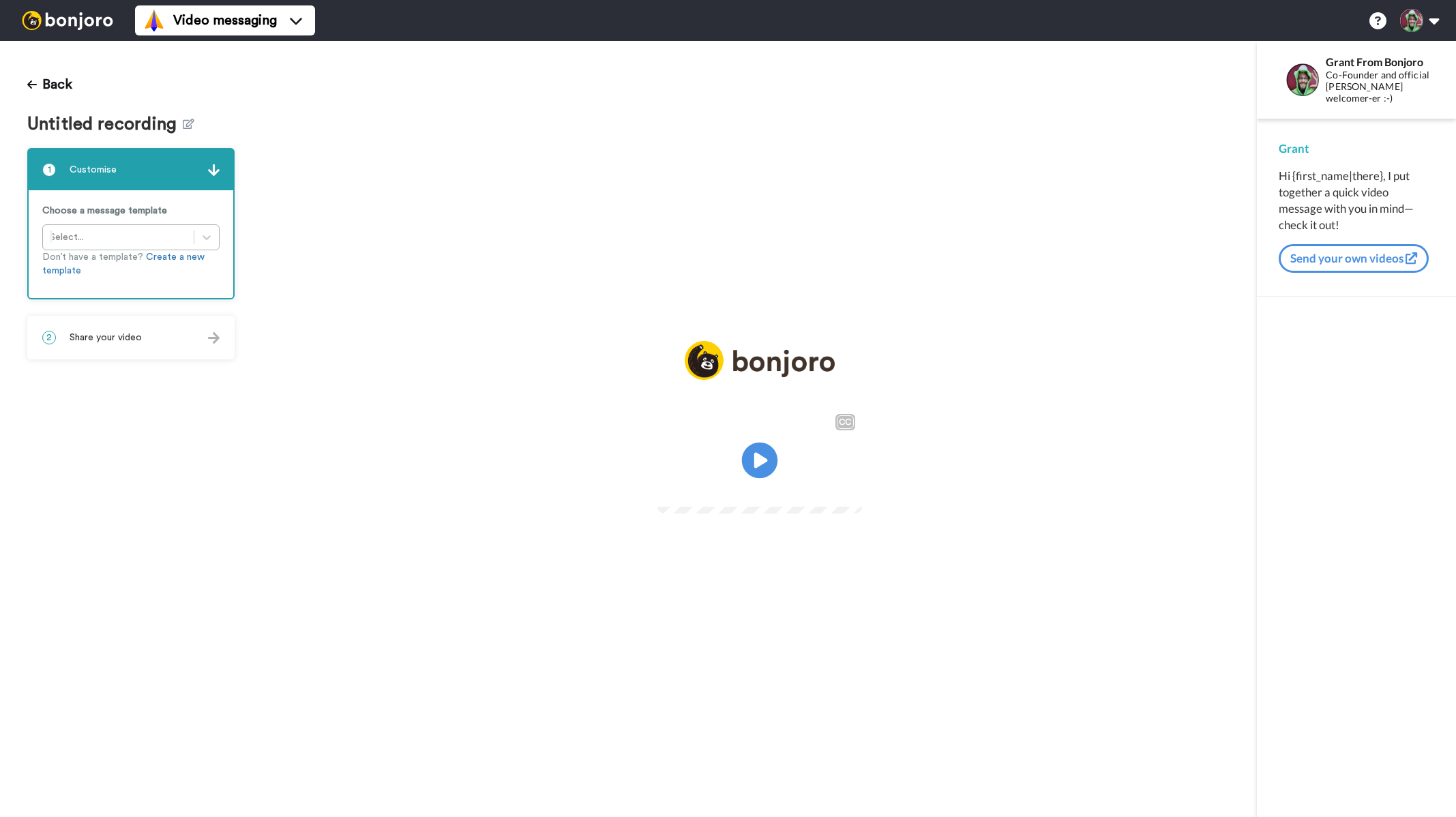
click at [771, 460] on icon at bounding box center [760, 460] width 36 height 36
click at [33, 87] on icon at bounding box center [32, 84] width 10 height 11
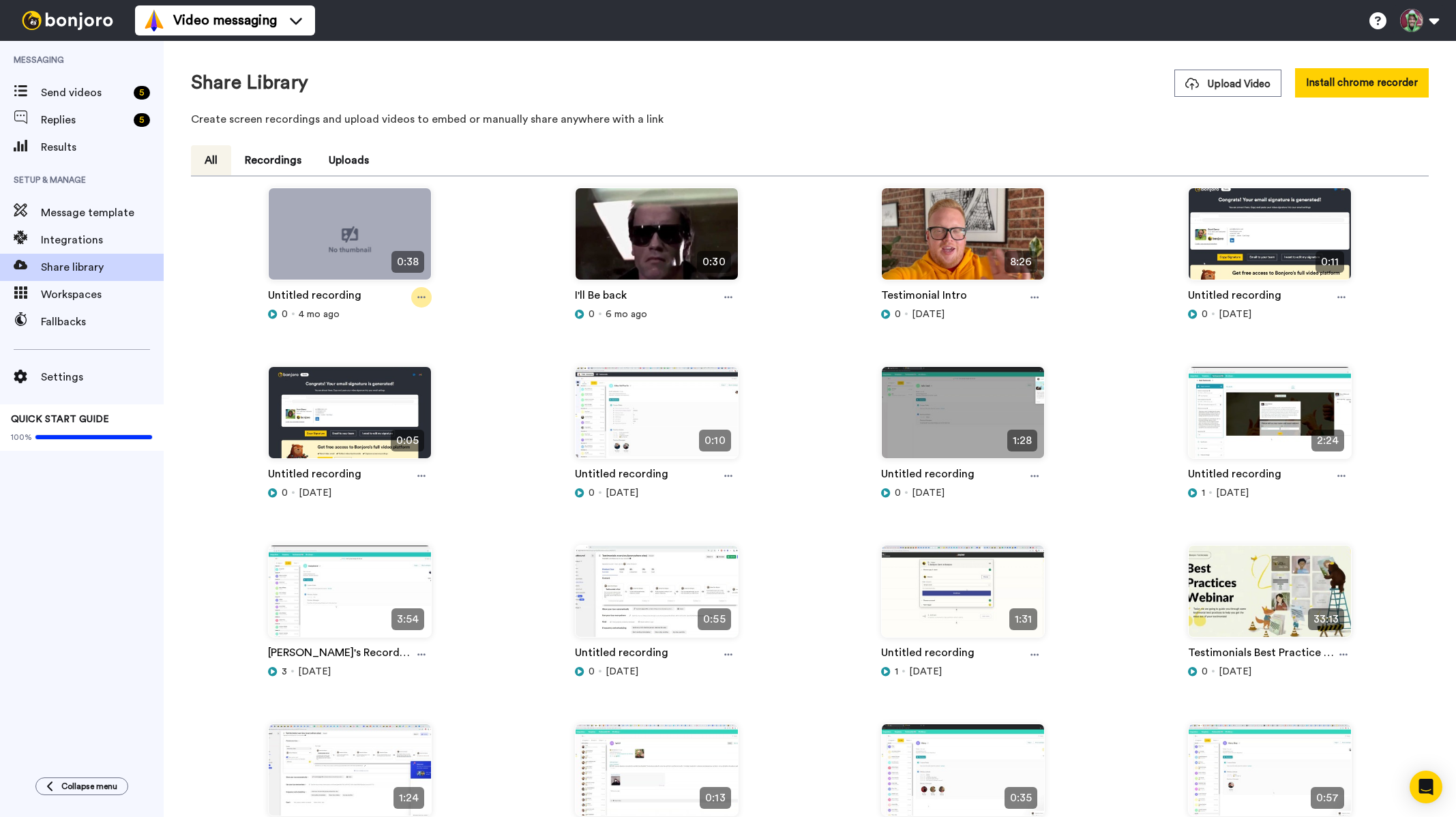
click at [418, 301] on icon at bounding box center [422, 297] width 8 height 10
click at [392, 418] on span "Delete" at bounding box center [387, 421] width 30 height 14
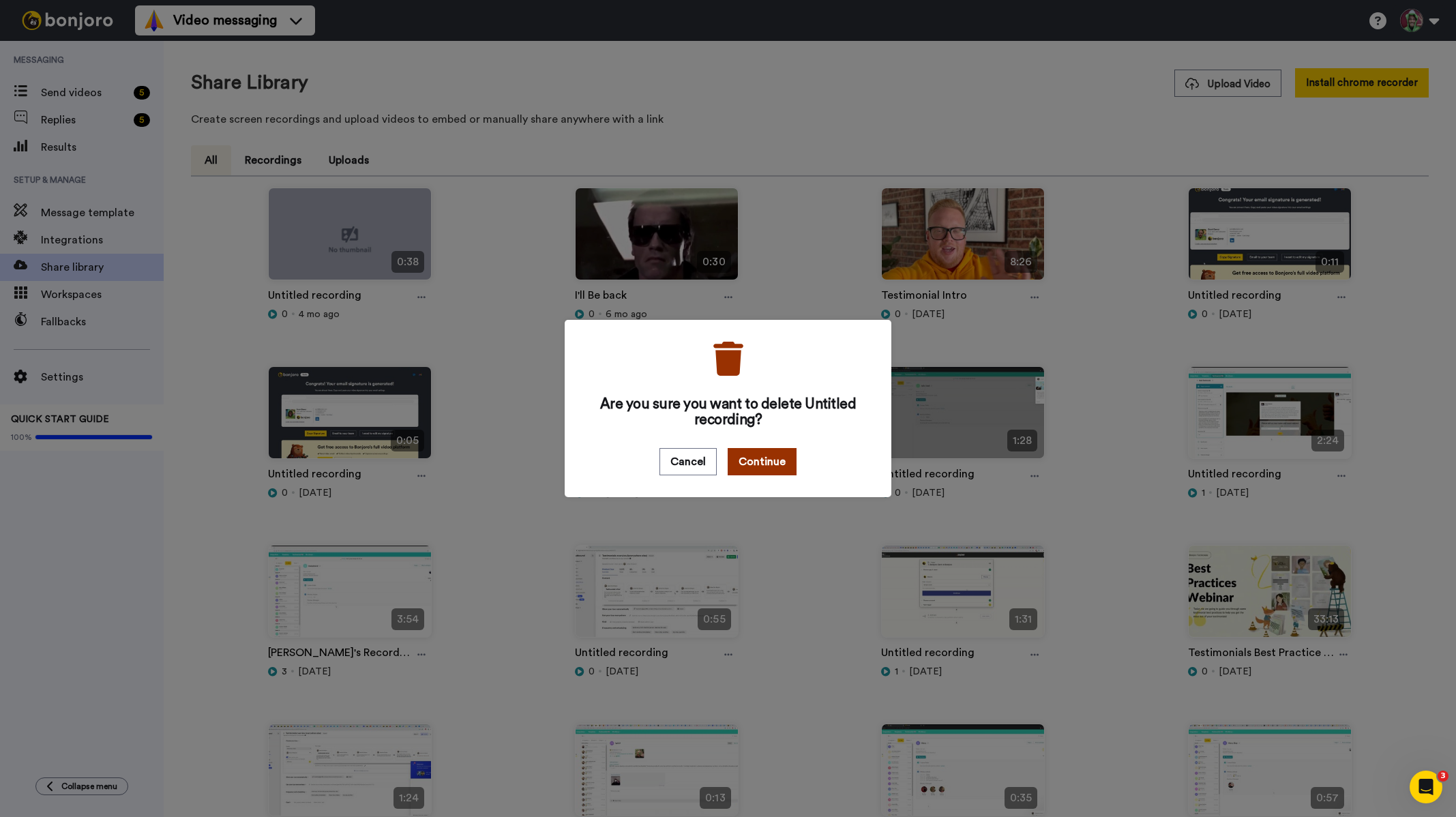
click at [774, 464] on button "Continue" at bounding box center [762, 462] width 69 height 28
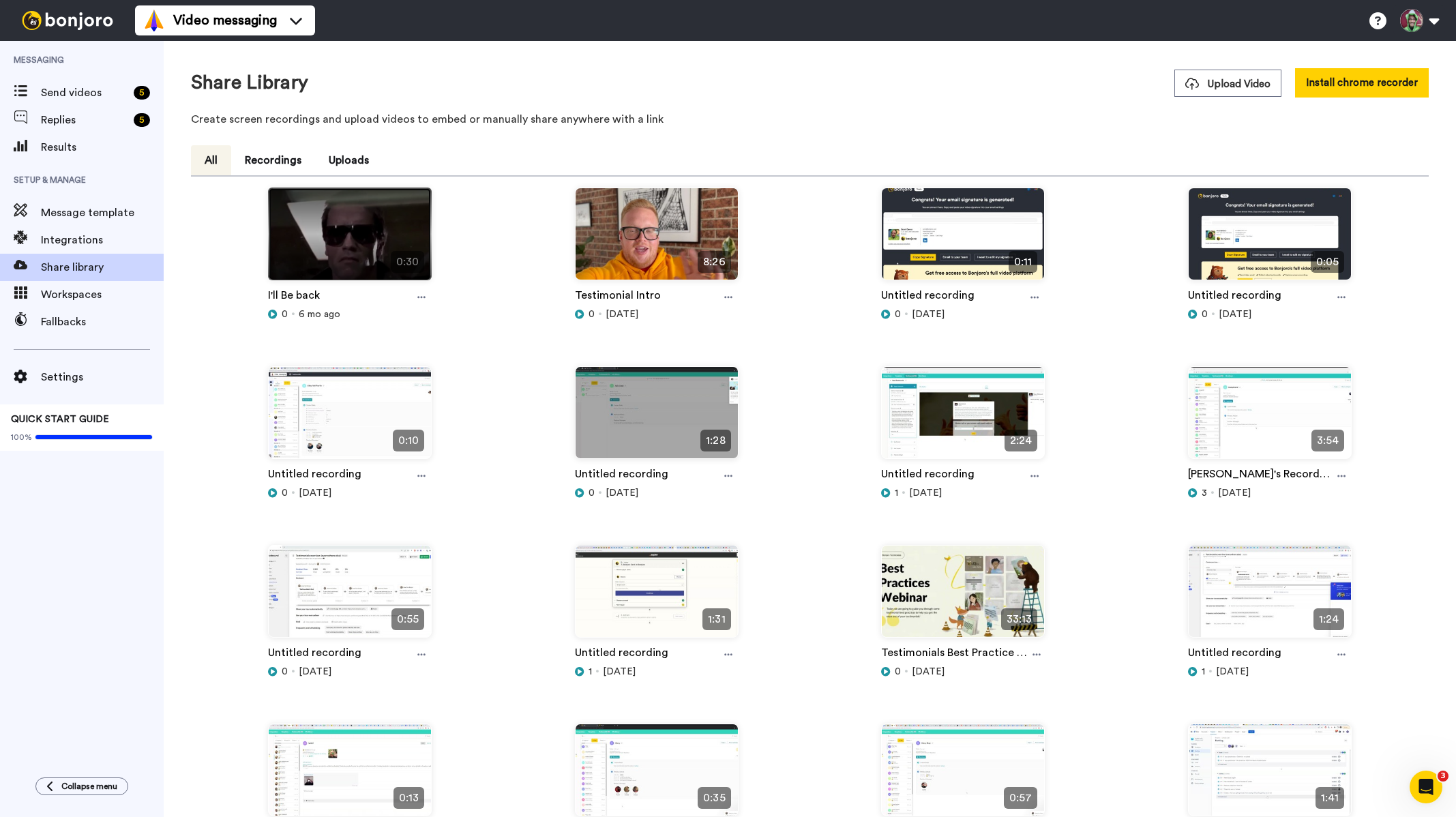
click at [373, 228] on img at bounding box center [350, 240] width 162 height 103
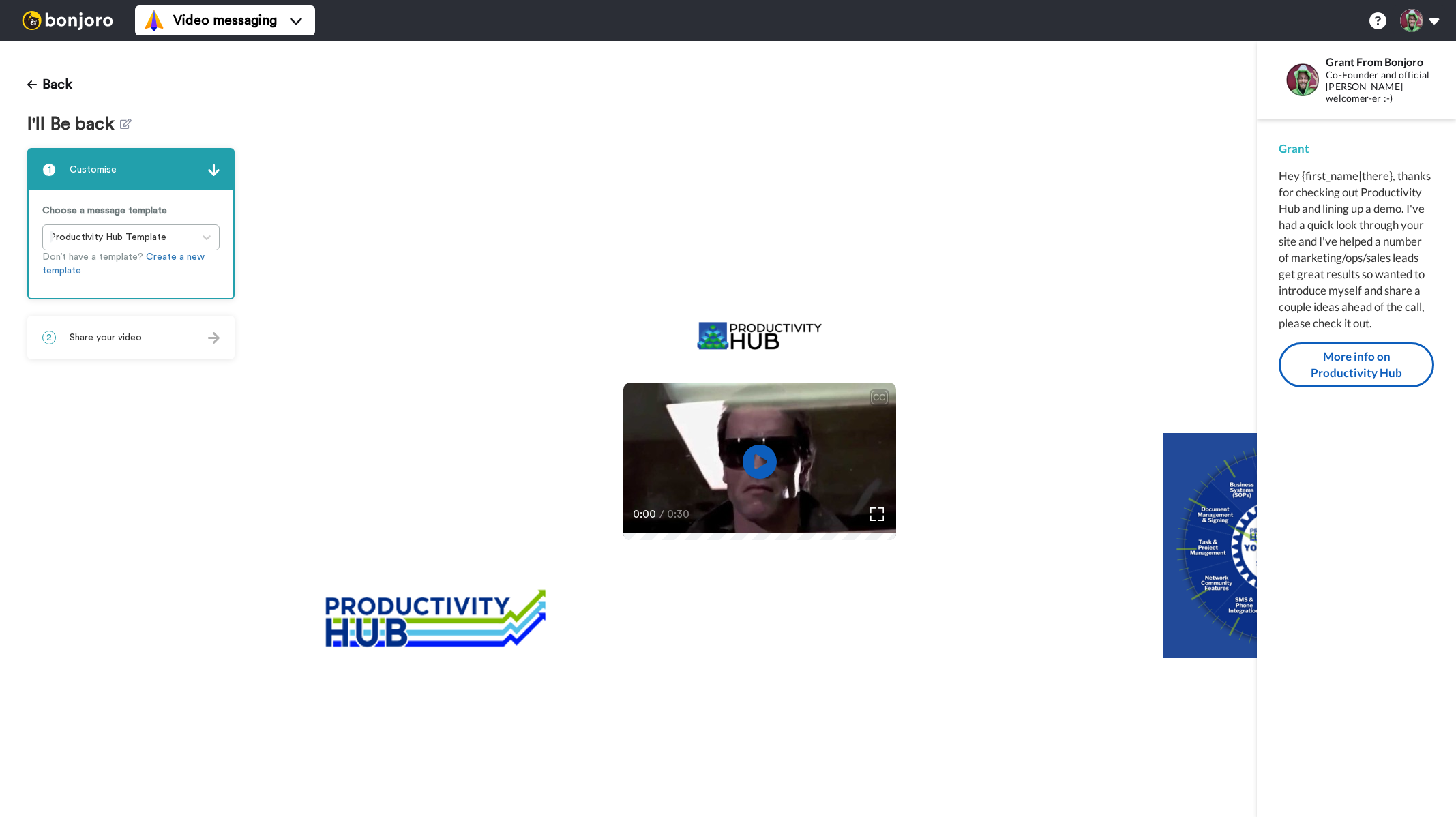
click at [141, 256] on p "Don’t have a template? Create a new template" at bounding box center [131, 264] width 177 height 28
click at [228, 236] on div "Choose a message template Productivity Hub Template Don’t have a template? Crea…" at bounding box center [131, 244] width 205 height 108
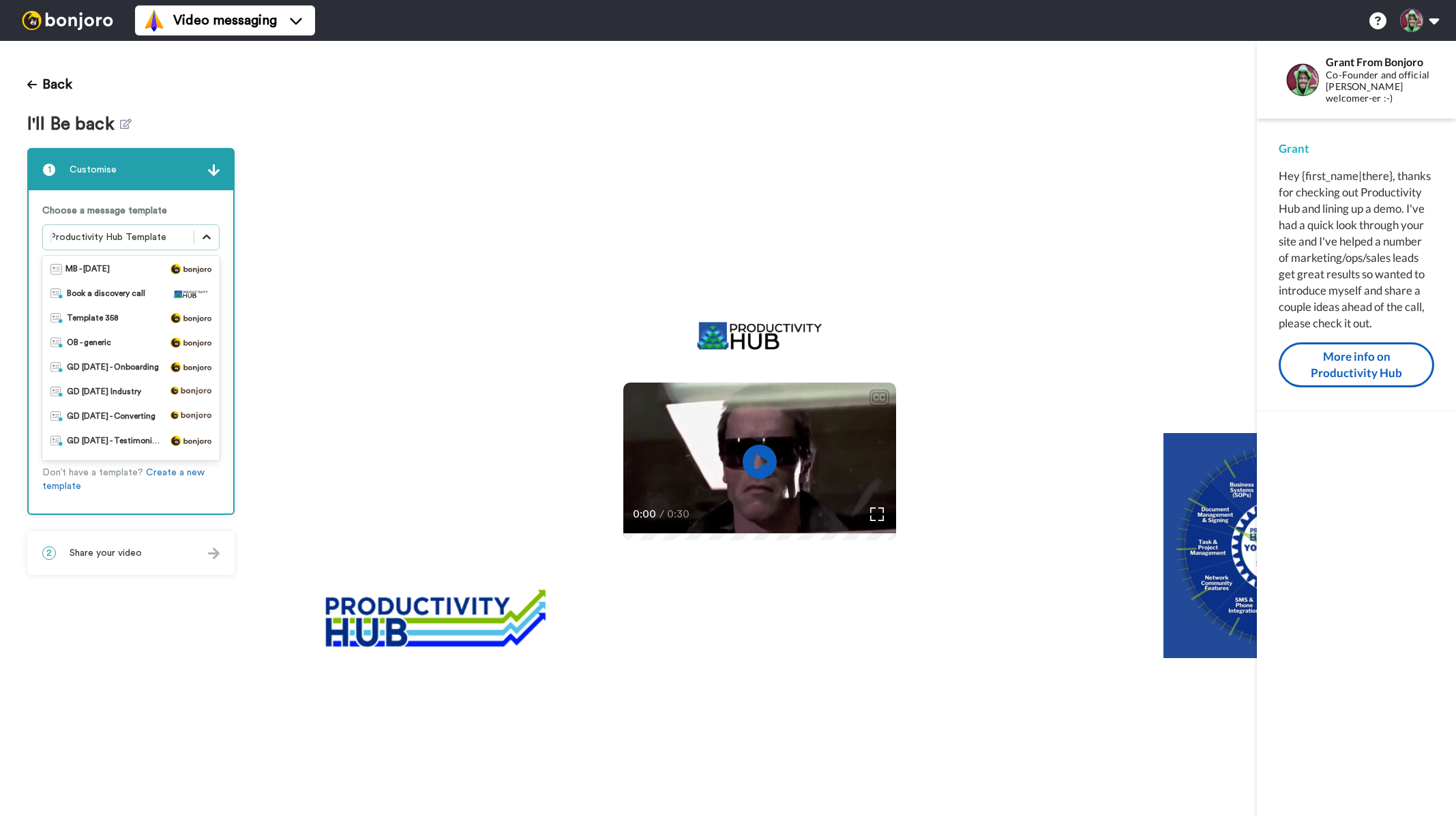
click at [201, 244] on icon at bounding box center [206, 237] width 14 height 14
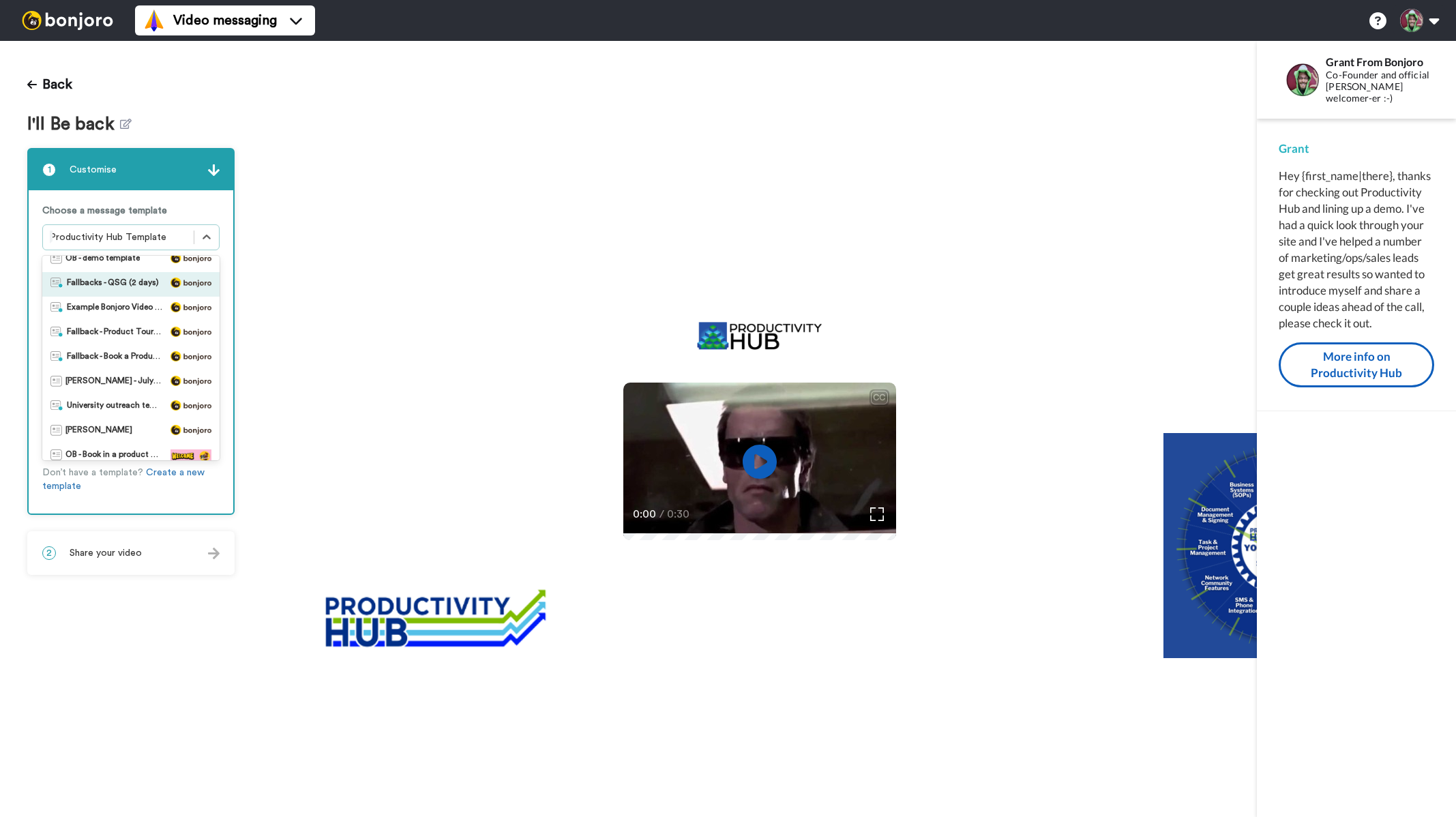
click at [118, 283] on span "Fallbacks - QSG (2 days)" at bounding box center [112, 284] width 92 height 14
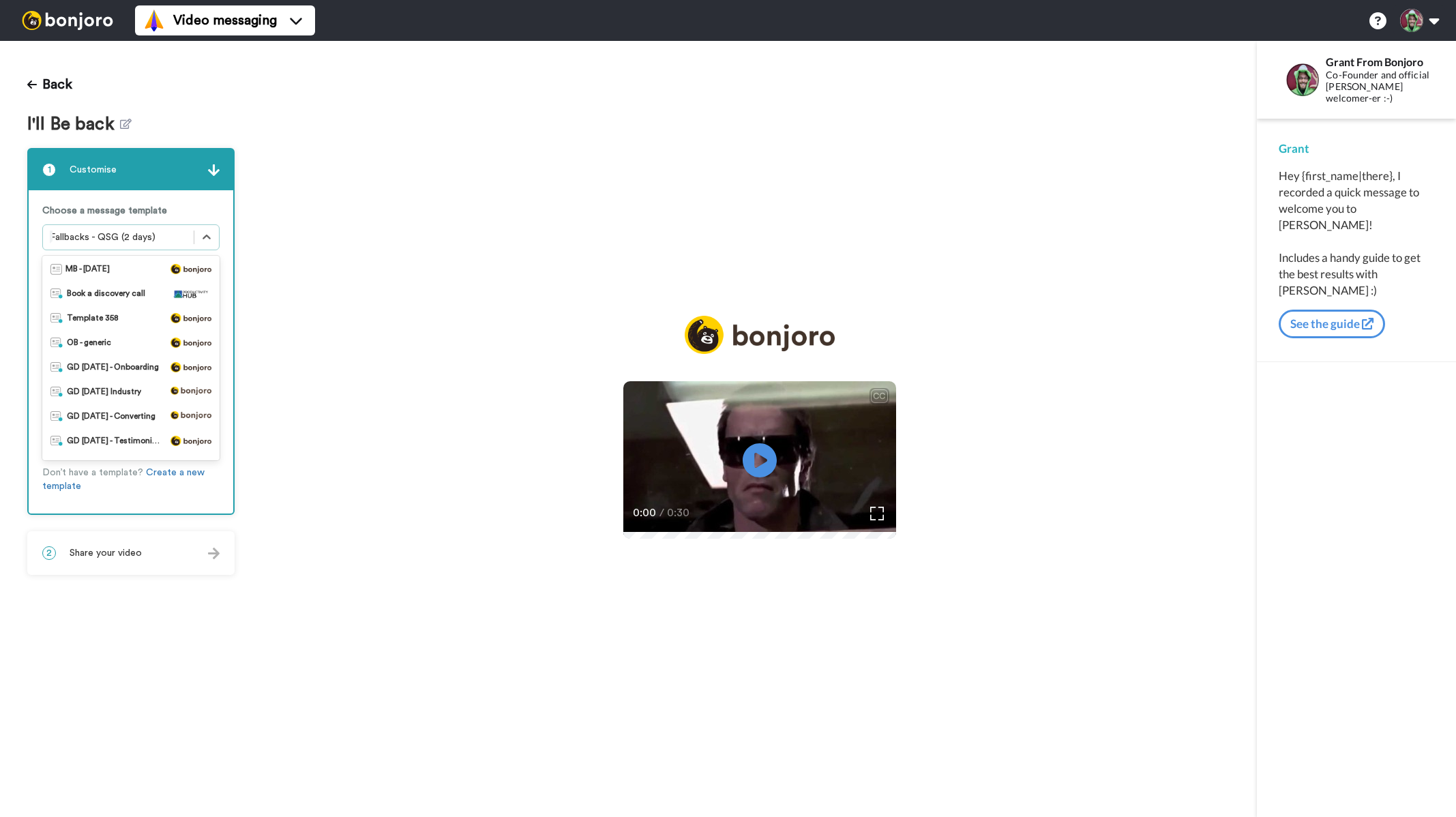
click at [182, 238] on div at bounding box center [118, 237] width 137 height 16
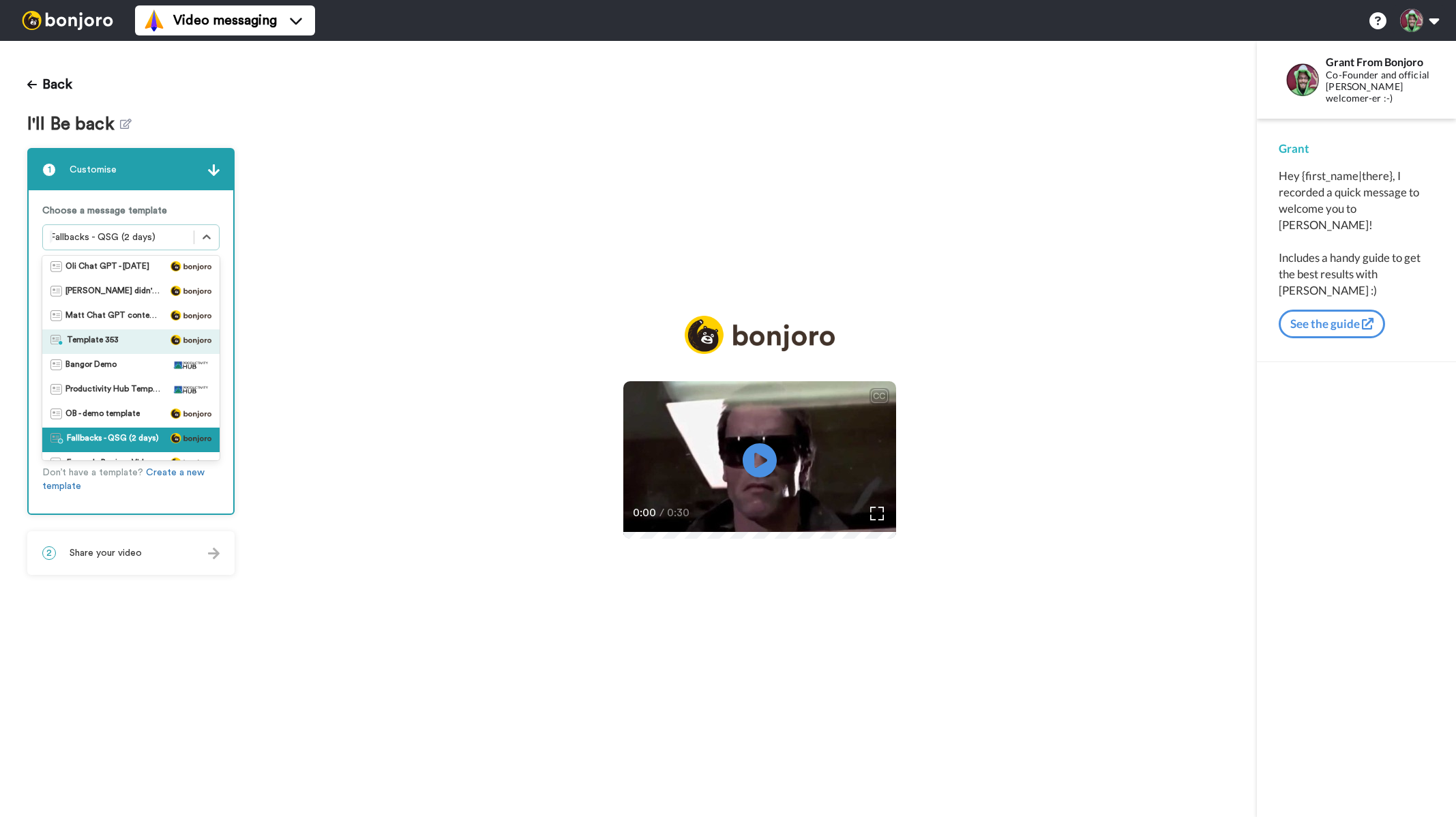
scroll to position [0, 0]
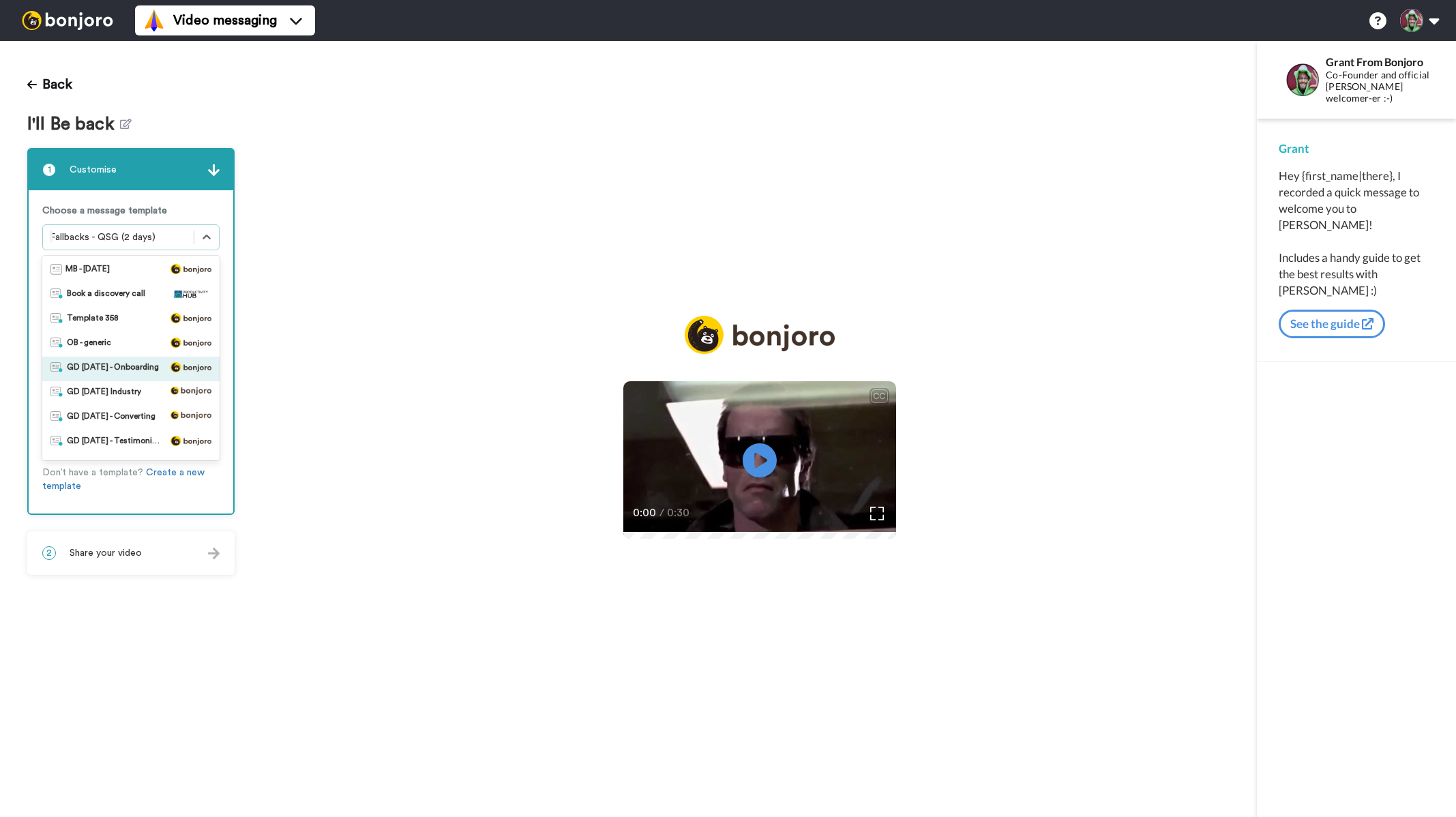
click at [130, 365] on span "GD [DATE] - Onboarding" at bounding box center [112, 369] width 92 height 14
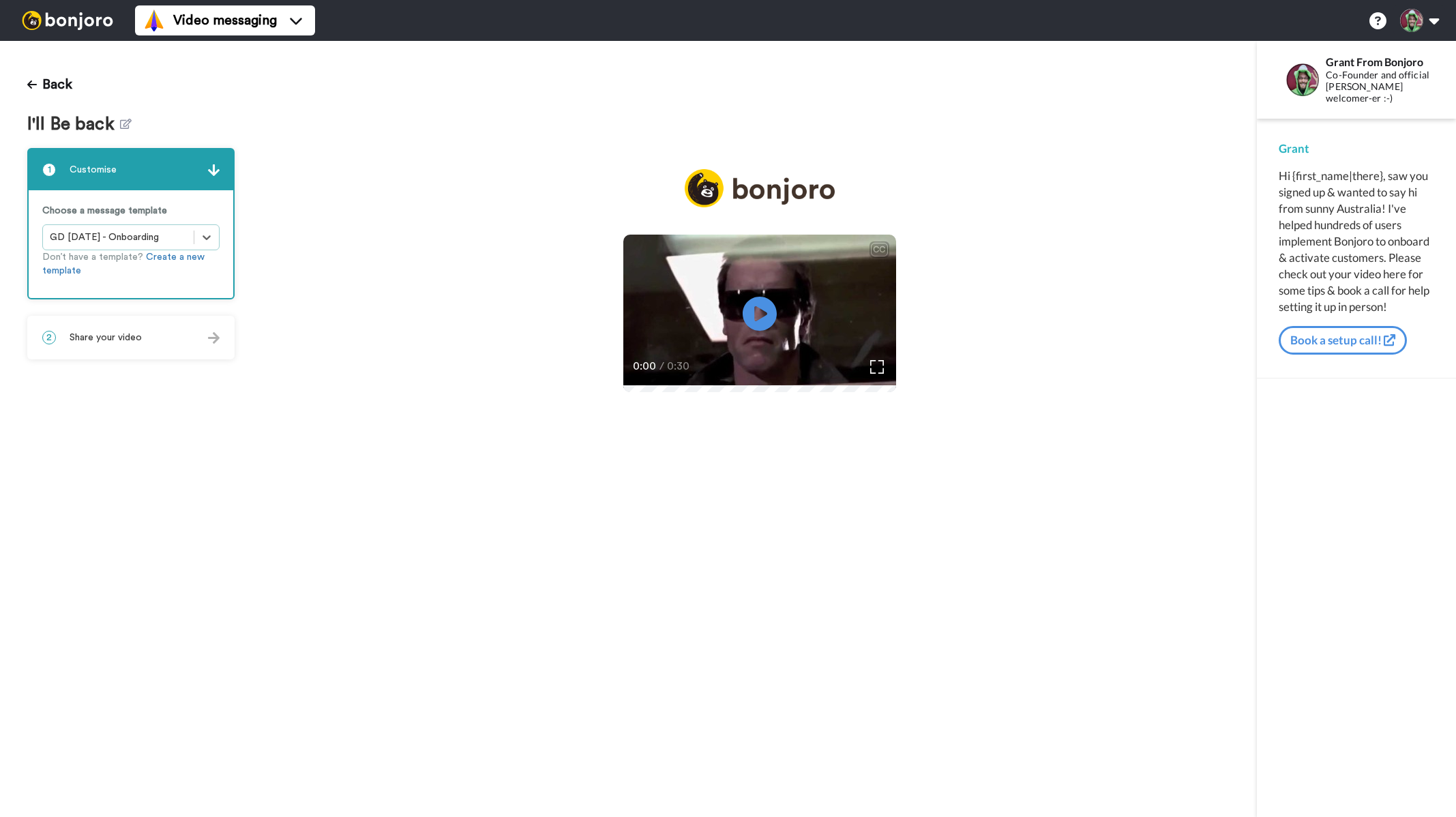
click at [134, 324] on div "2 Share your video" at bounding box center [131, 337] width 205 height 41
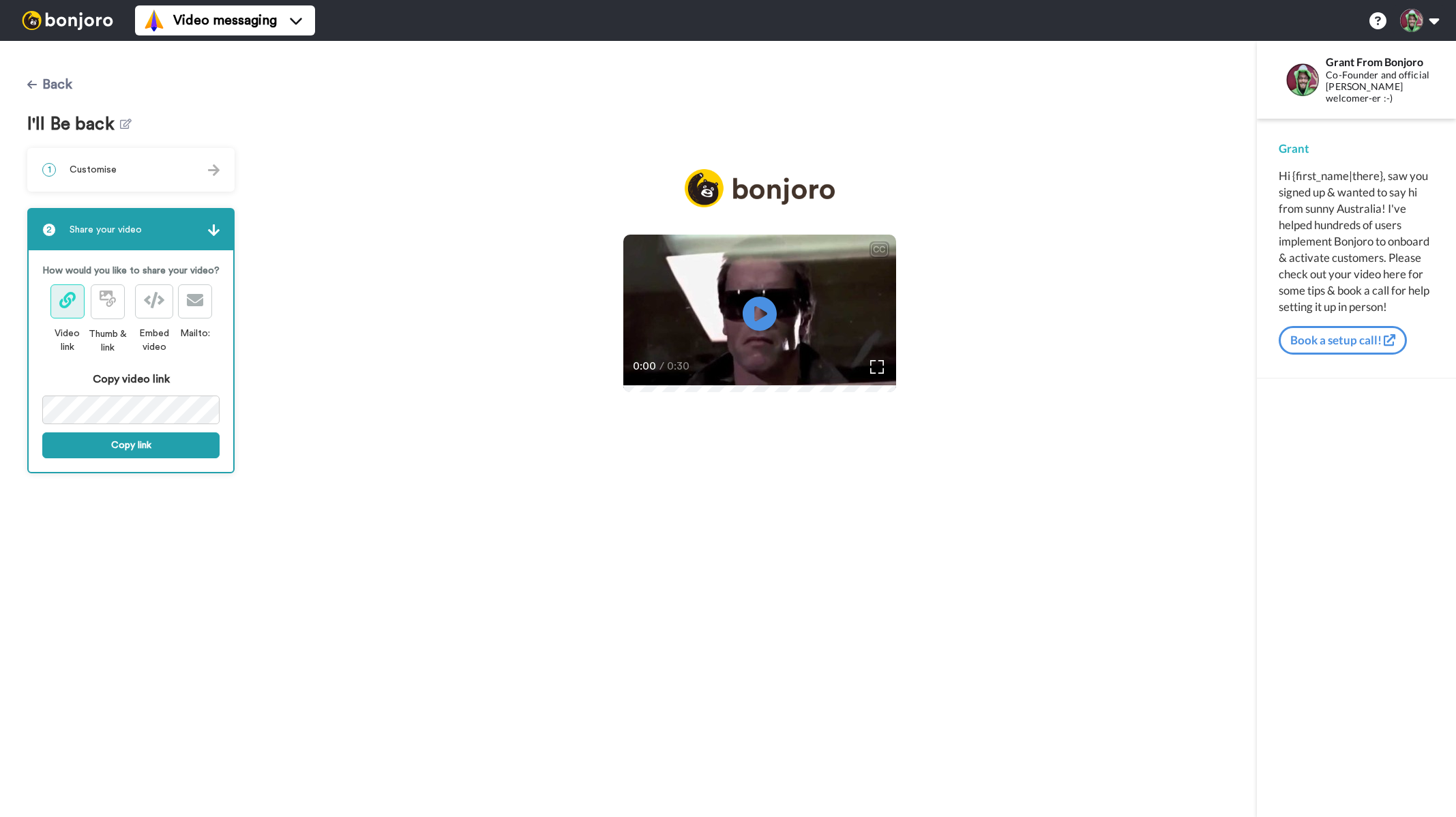
click at [32, 83] on icon at bounding box center [32, 84] width 10 height 11
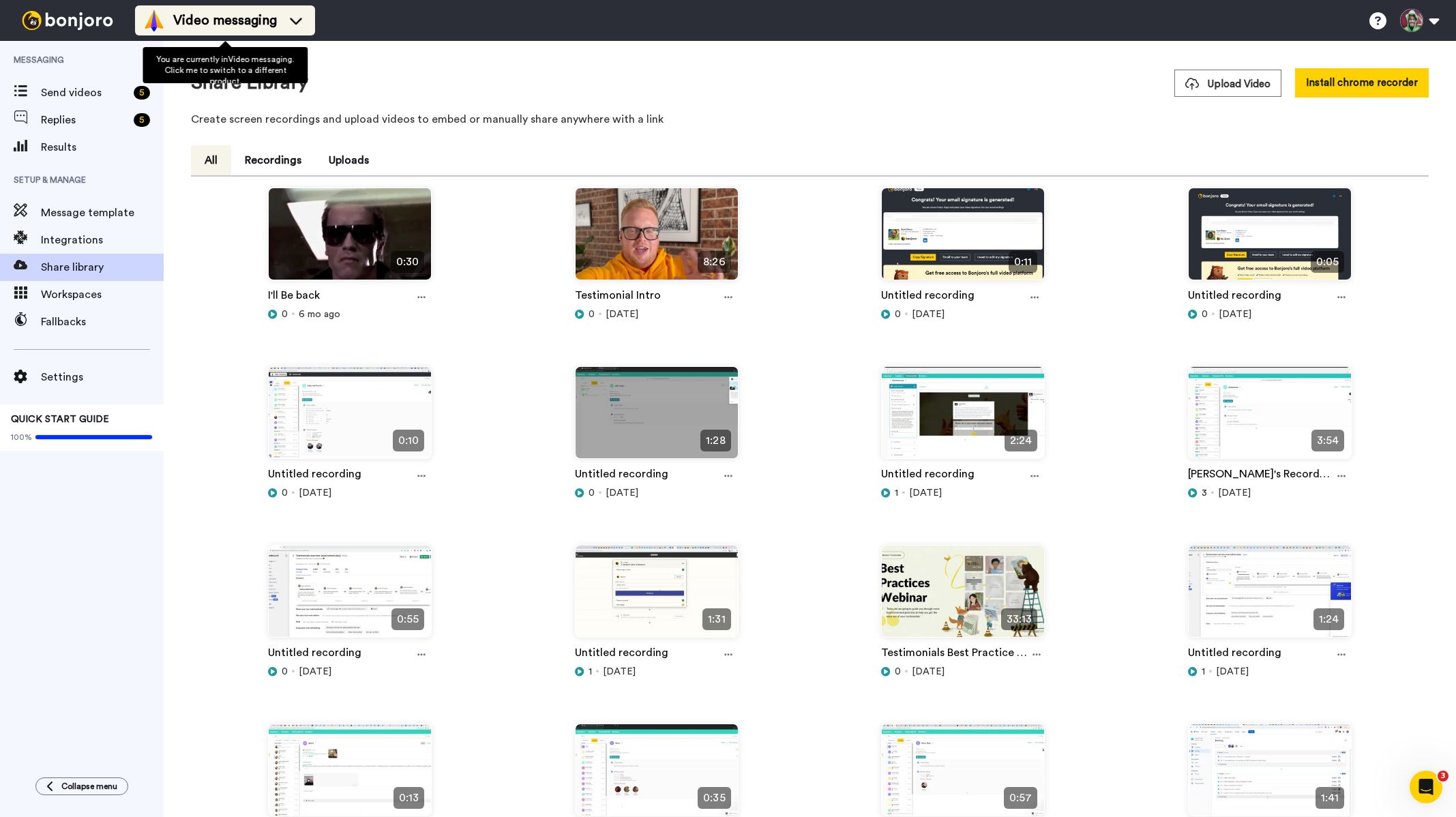
click at [262, 21] on span "Video messaging" at bounding box center [225, 20] width 104 height 19
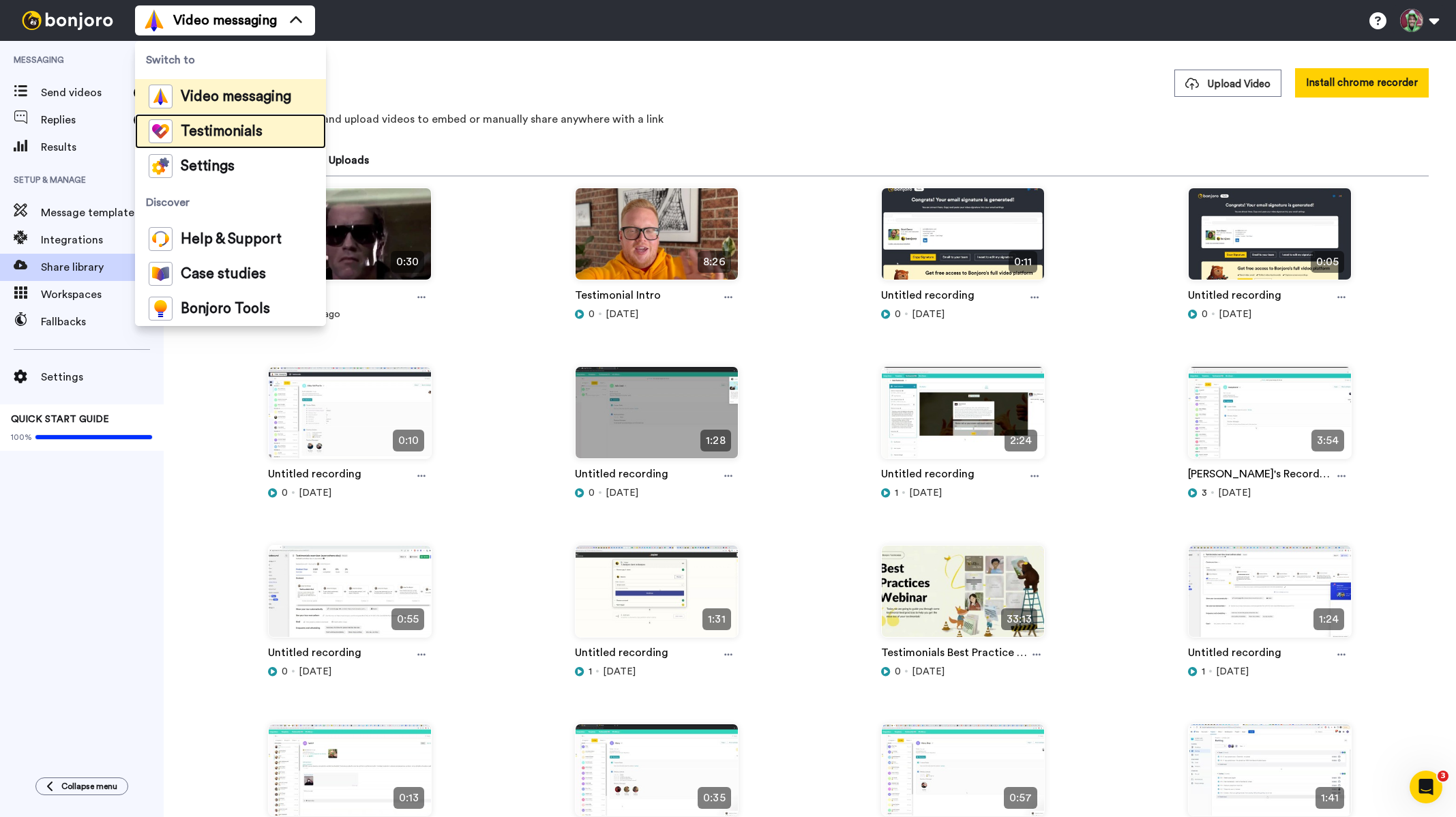
click at [225, 136] on span "Testimonials" at bounding box center [221, 132] width 82 height 14
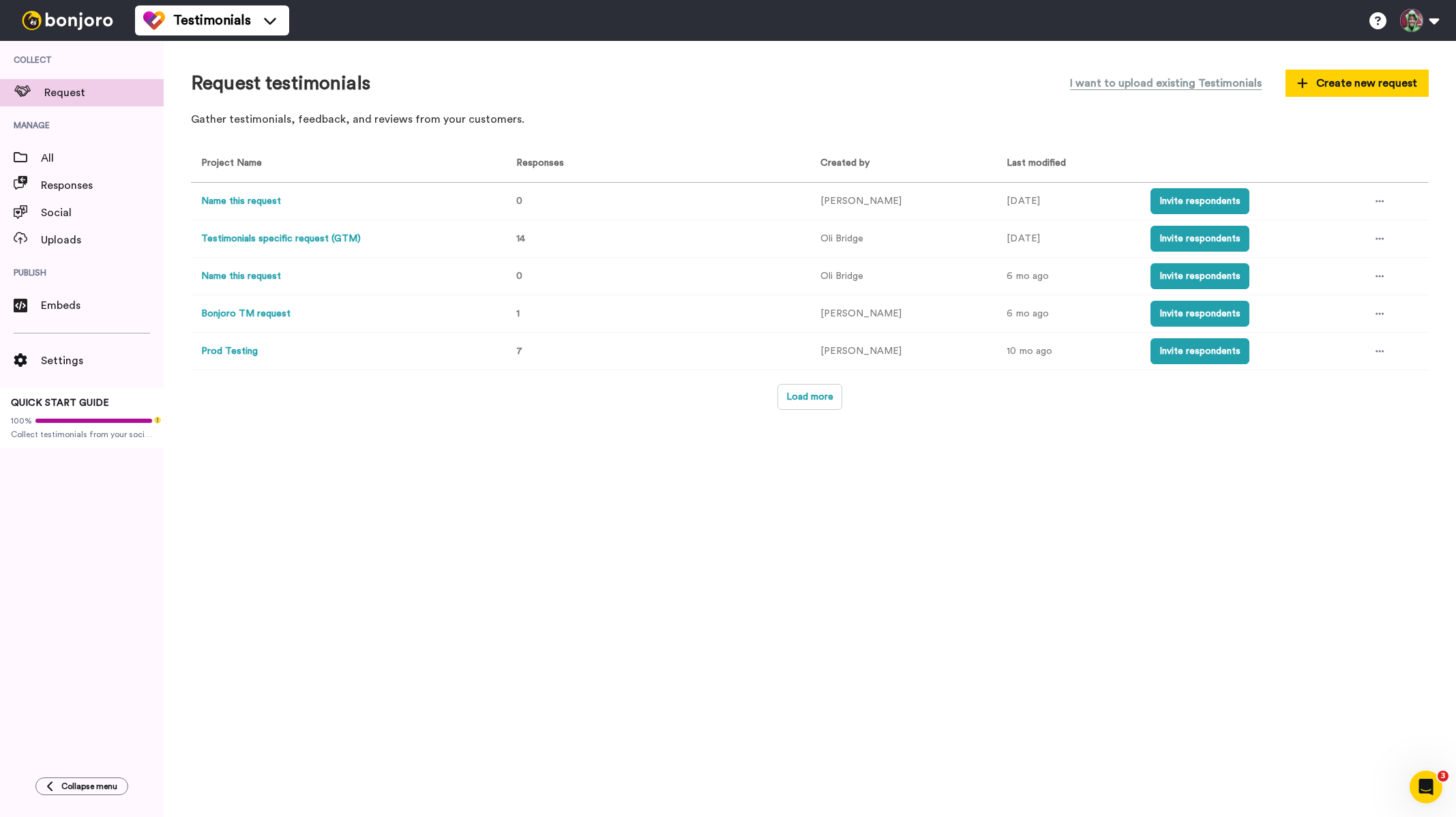
click at [266, 238] on button "Testimonials specific request (GTM)" at bounding box center [281, 239] width 159 height 15
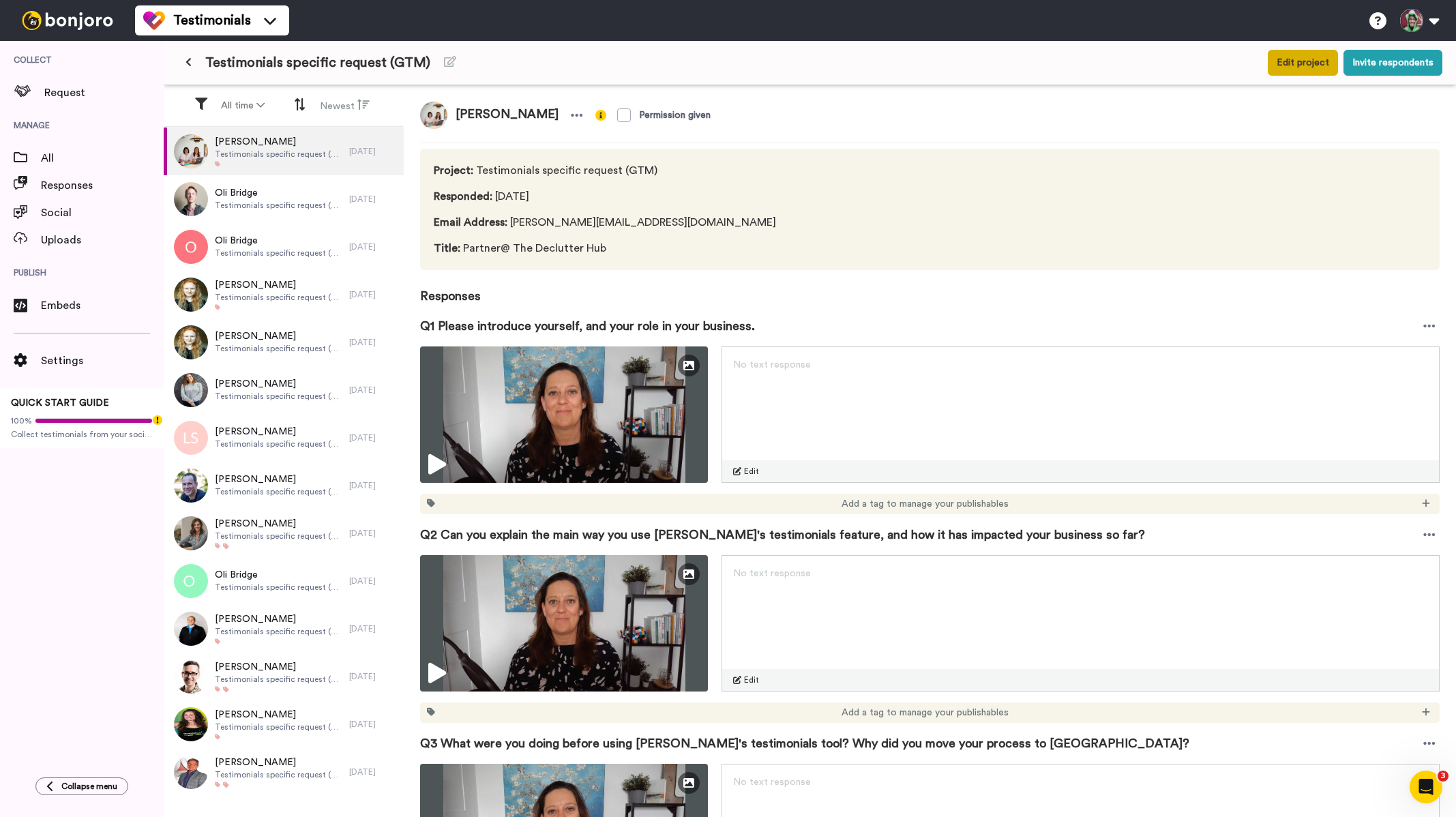
click at [1328, 59] on button "Edit project" at bounding box center [1303, 63] width 70 height 26
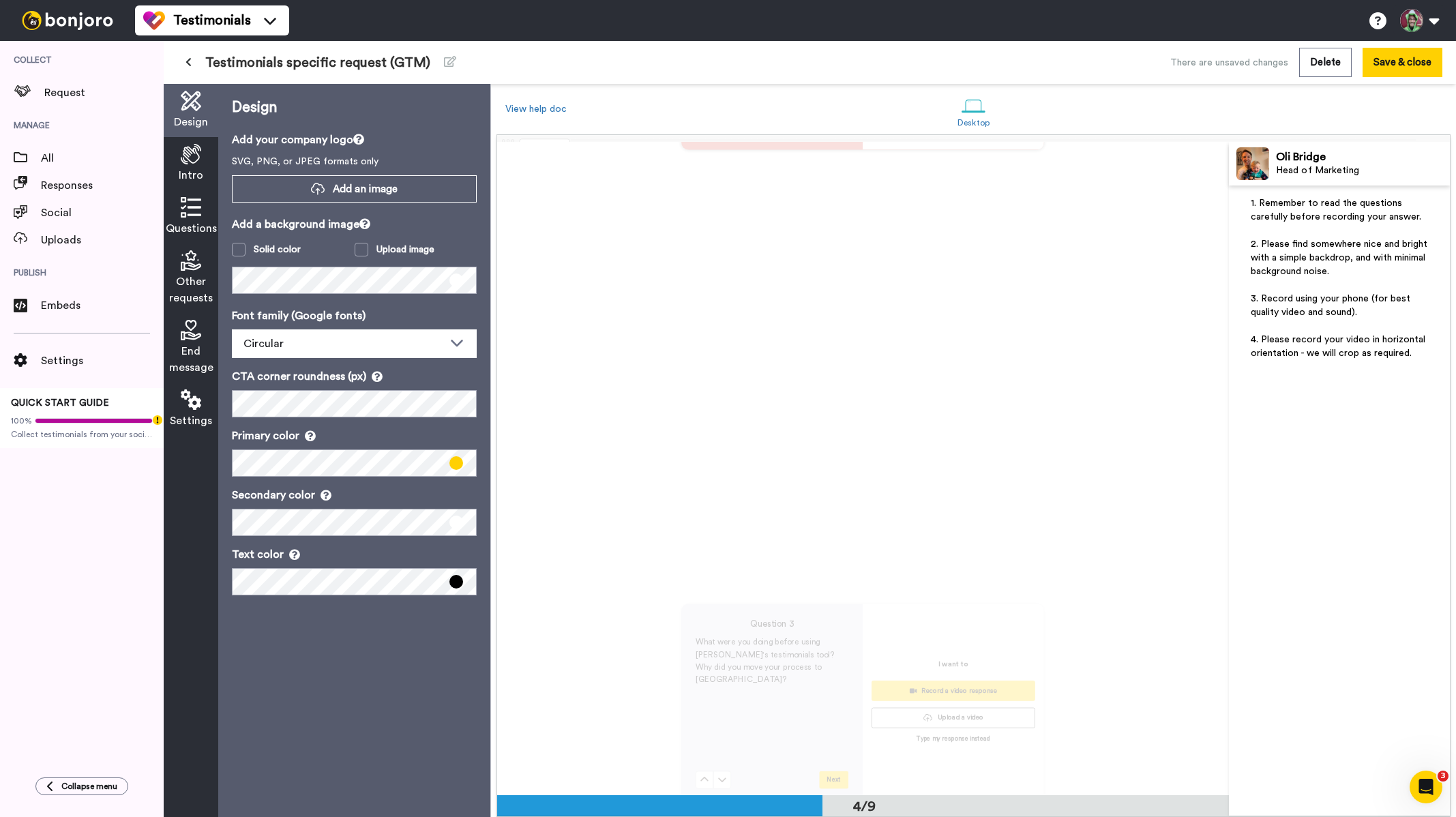
scroll to position [2046, 0]
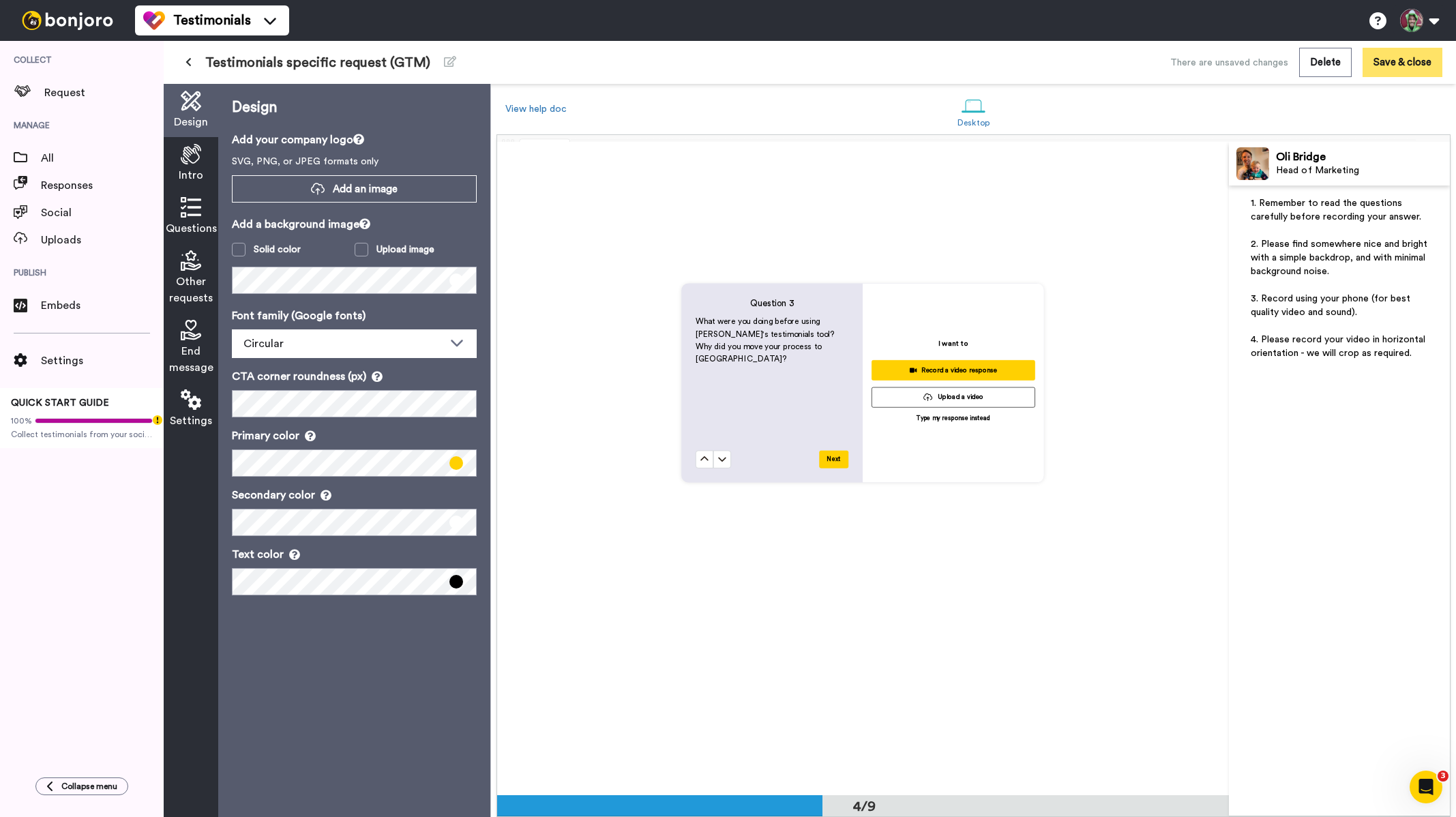
click at [1439, 54] on button "Save & close" at bounding box center [1402, 63] width 80 height 29
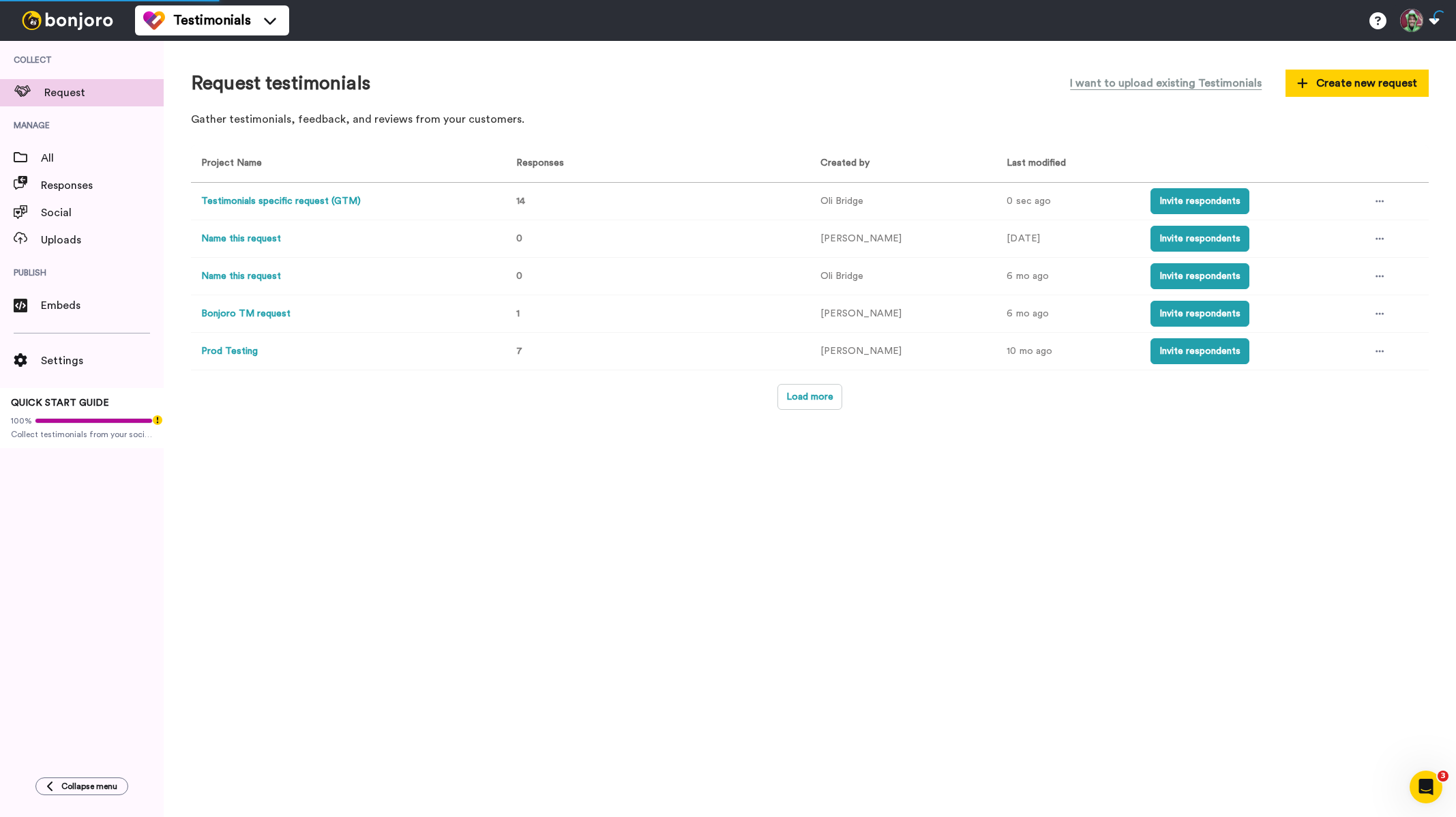
click at [292, 195] on button "Testimonials specific request (GTM)" at bounding box center [281, 201] width 159 height 15
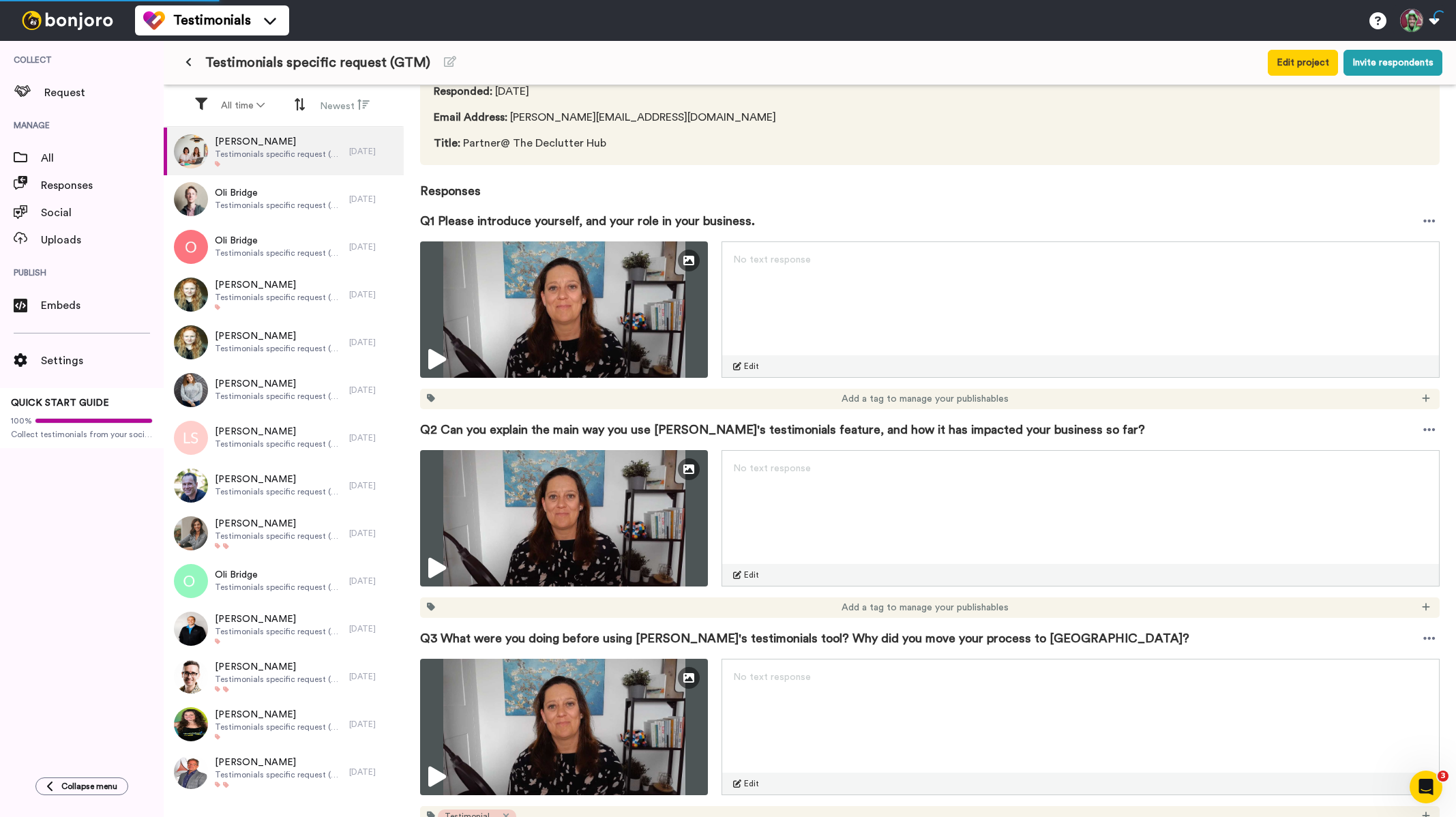
scroll to position [409, 0]
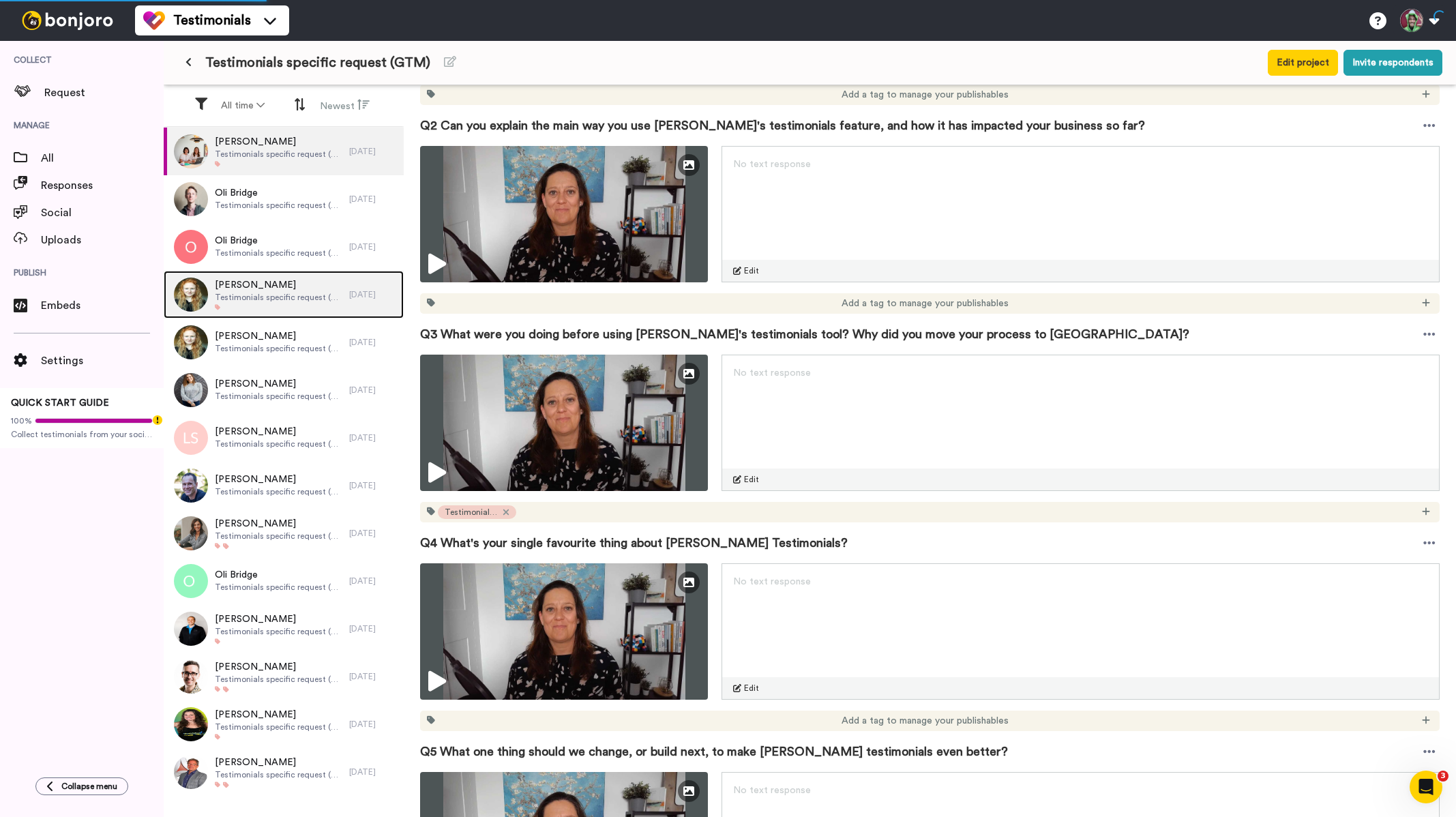
click at [257, 274] on div "Chloe Markham Testimonials specific request (GTM)" at bounding box center [256, 294] width 185 height 48
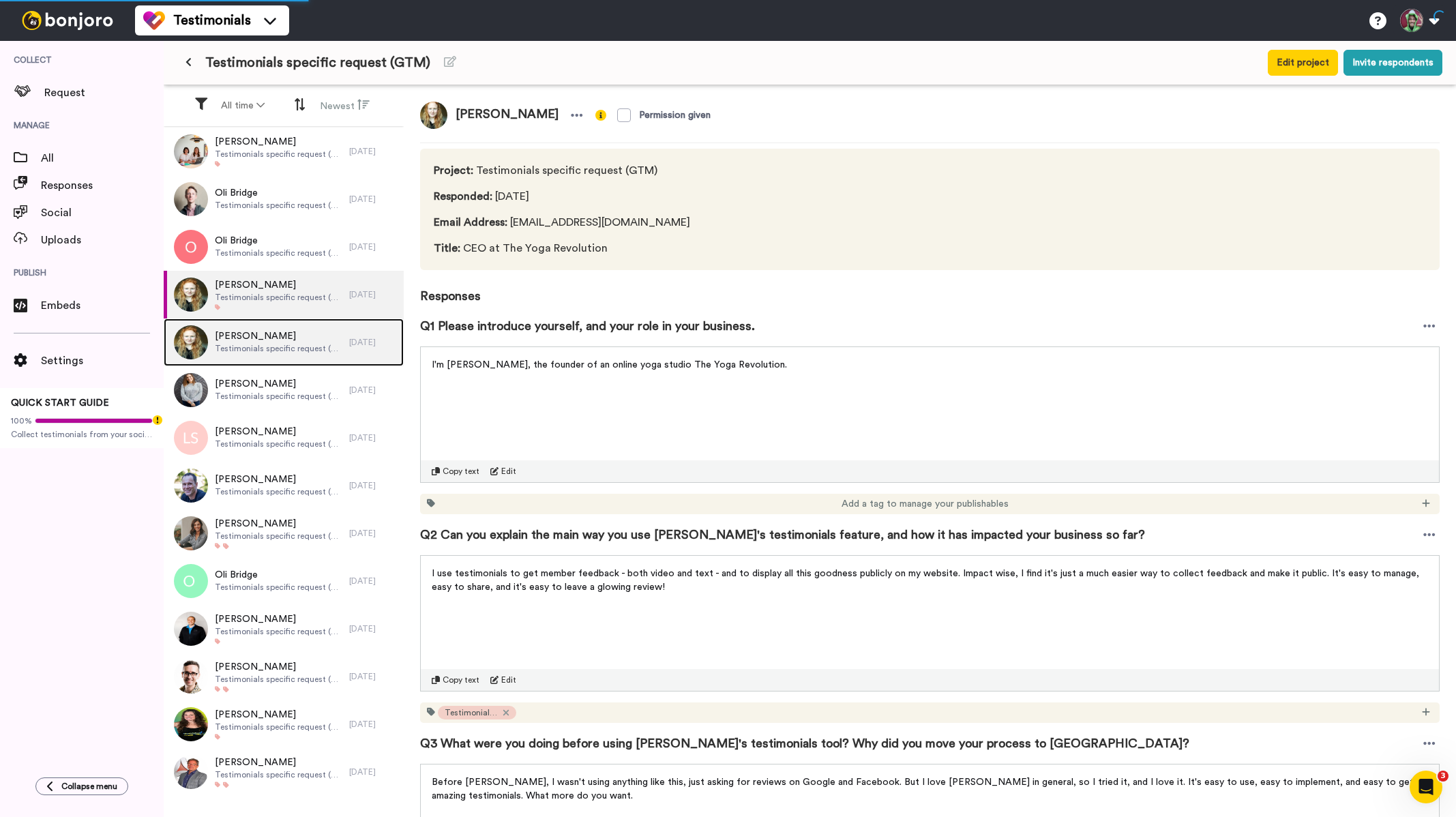
click at [240, 345] on span "Testimonials specific request (GTM)" at bounding box center [278, 348] width 128 height 11
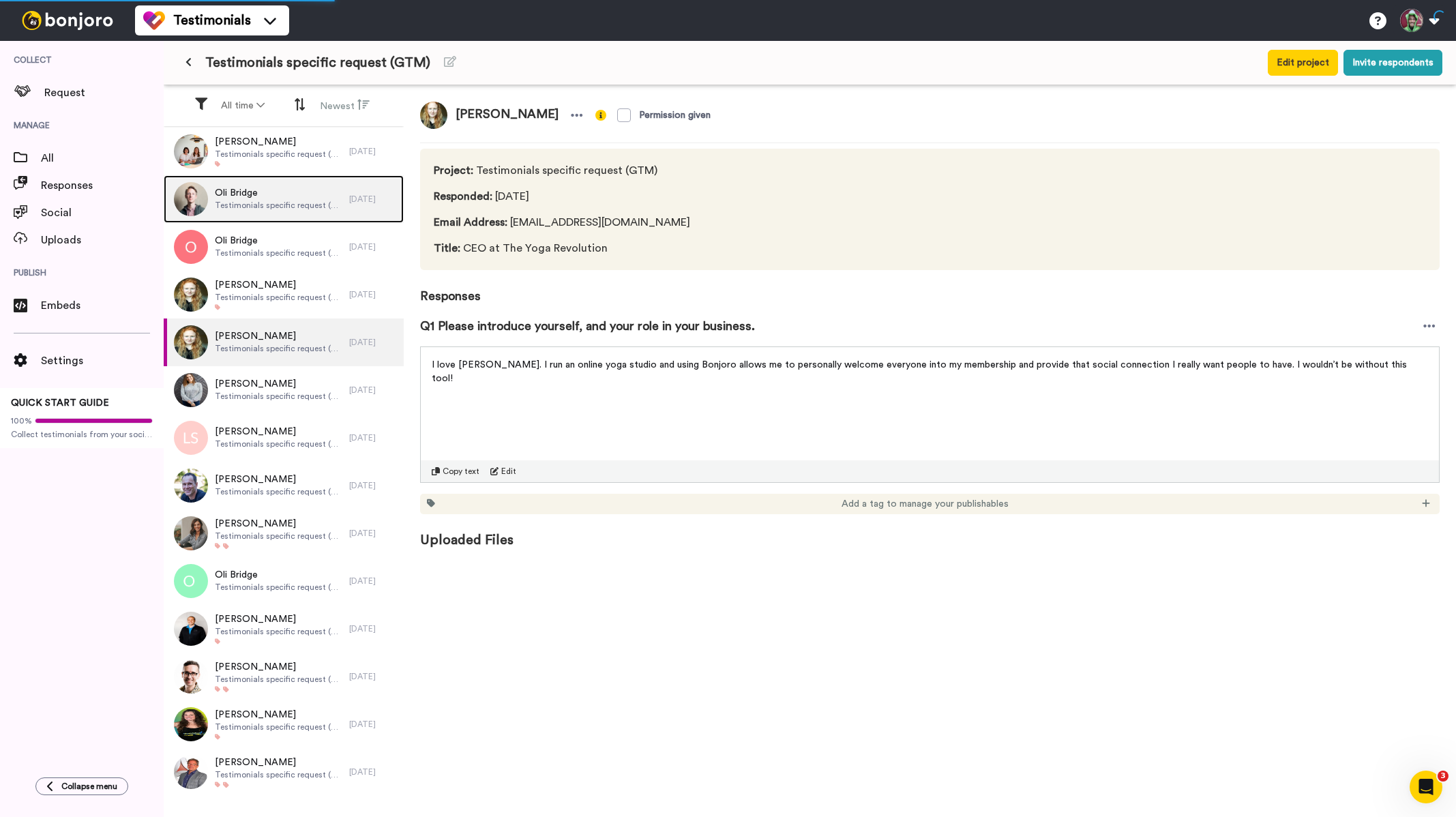
click at [267, 202] on span "Testimonials specific request (GTM)" at bounding box center [278, 205] width 128 height 11
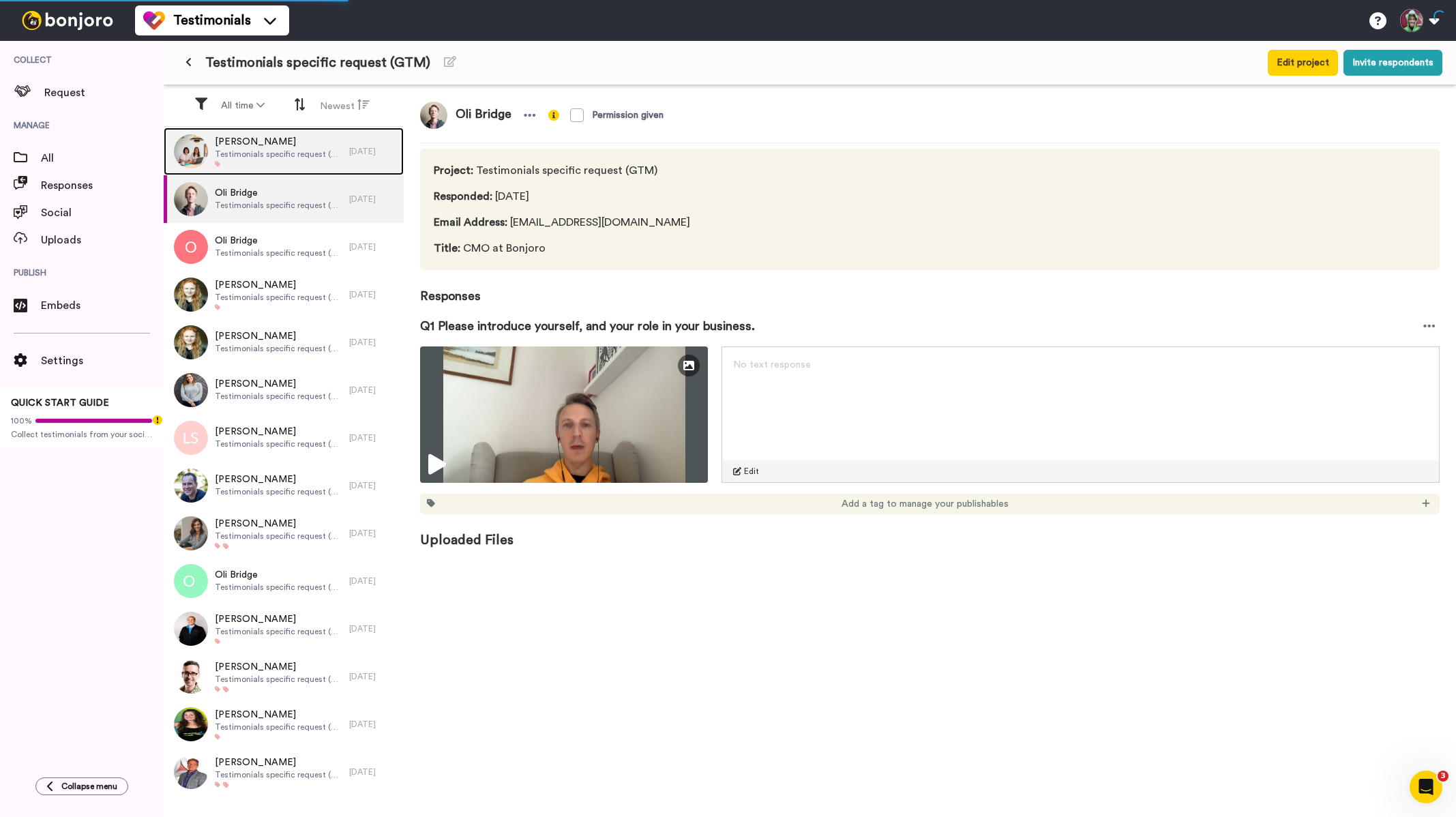
click at [294, 159] on div "Ingrid Jansen Testimonials specific request (GTM)" at bounding box center [278, 151] width 128 height 32
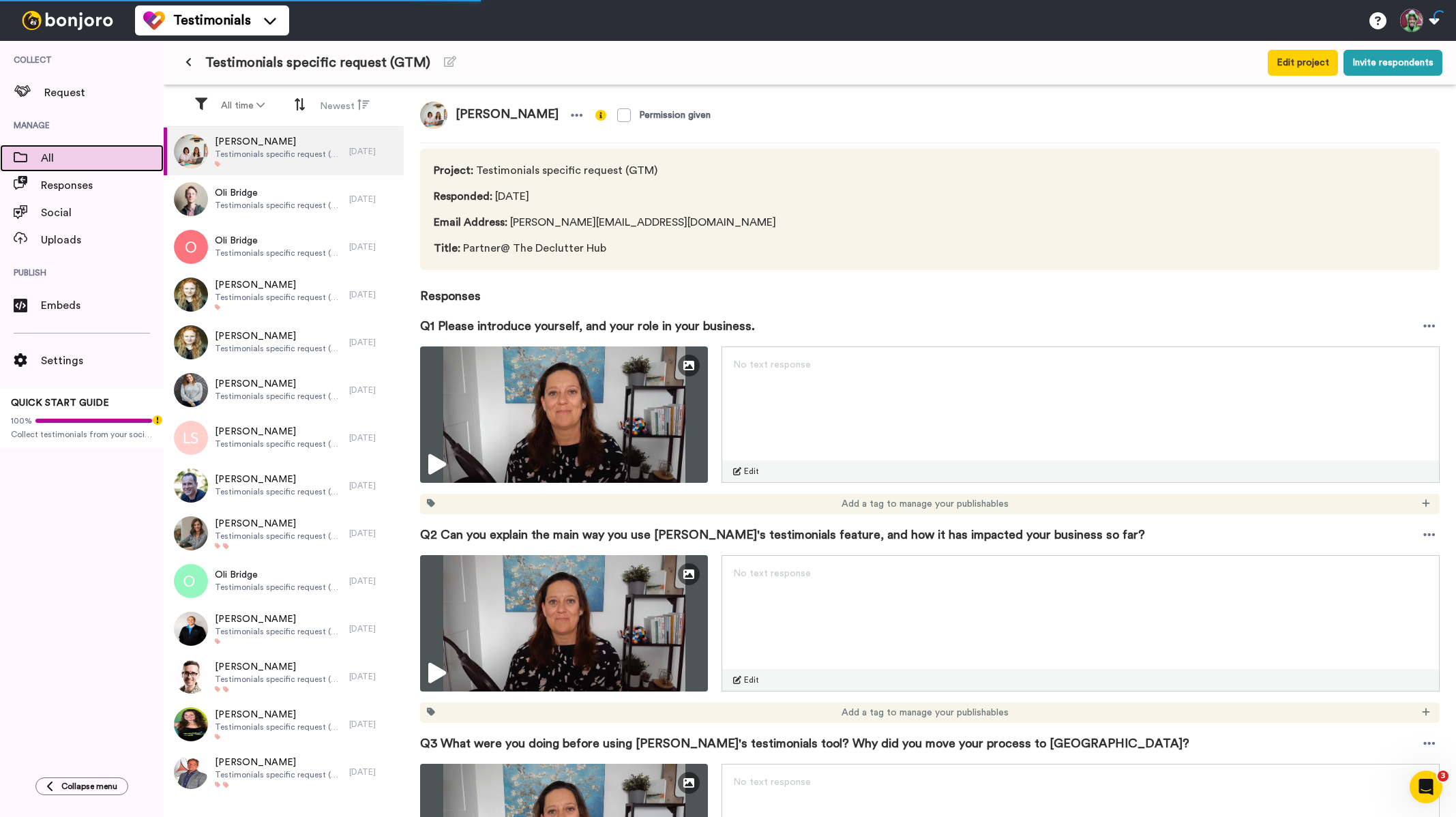
click at [68, 164] on span "All" at bounding box center [102, 158] width 123 height 16
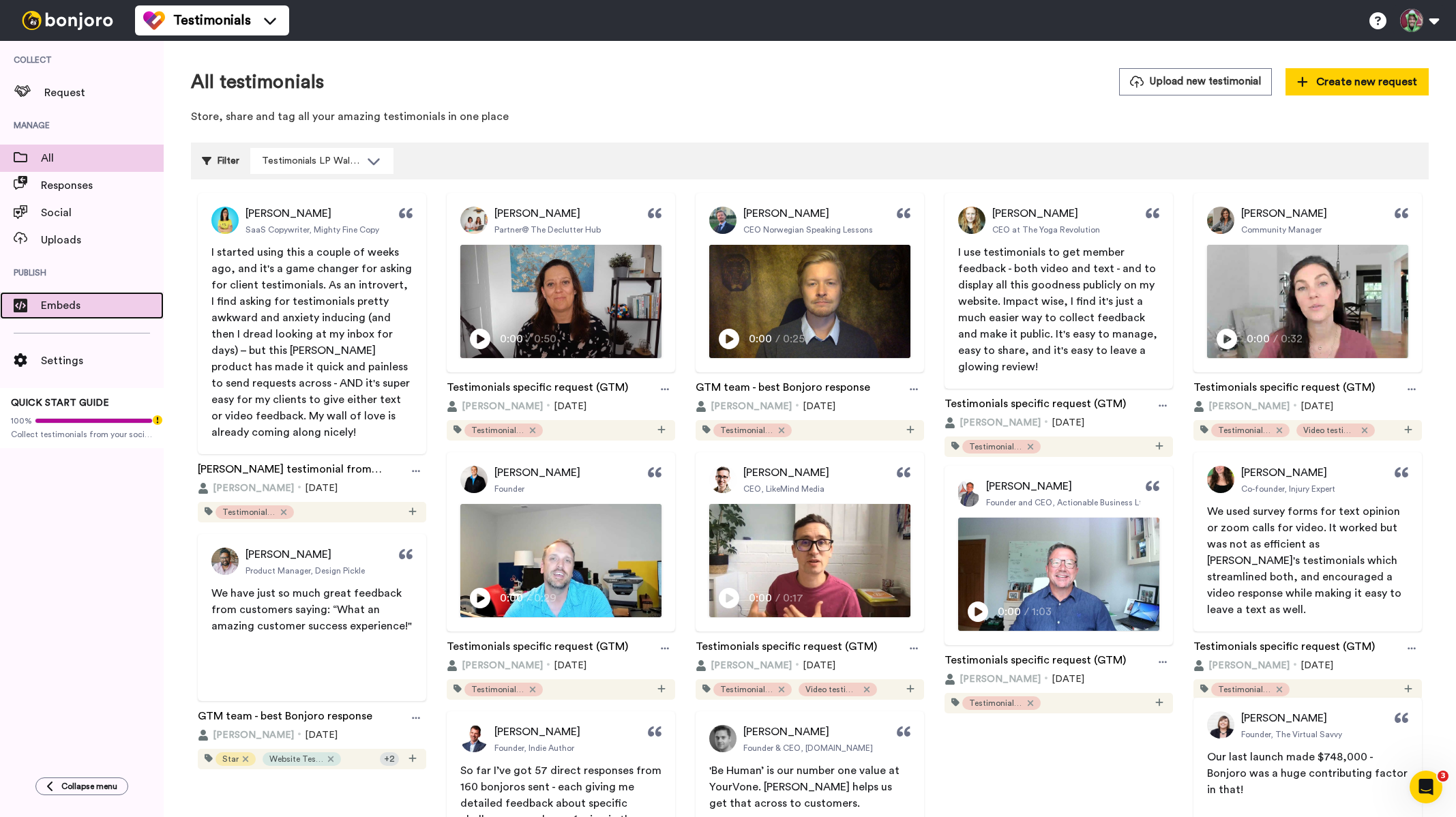
click at [78, 304] on span "Embeds" at bounding box center [102, 305] width 123 height 16
